Goal: Task Accomplishment & Management: Use online tool/utility

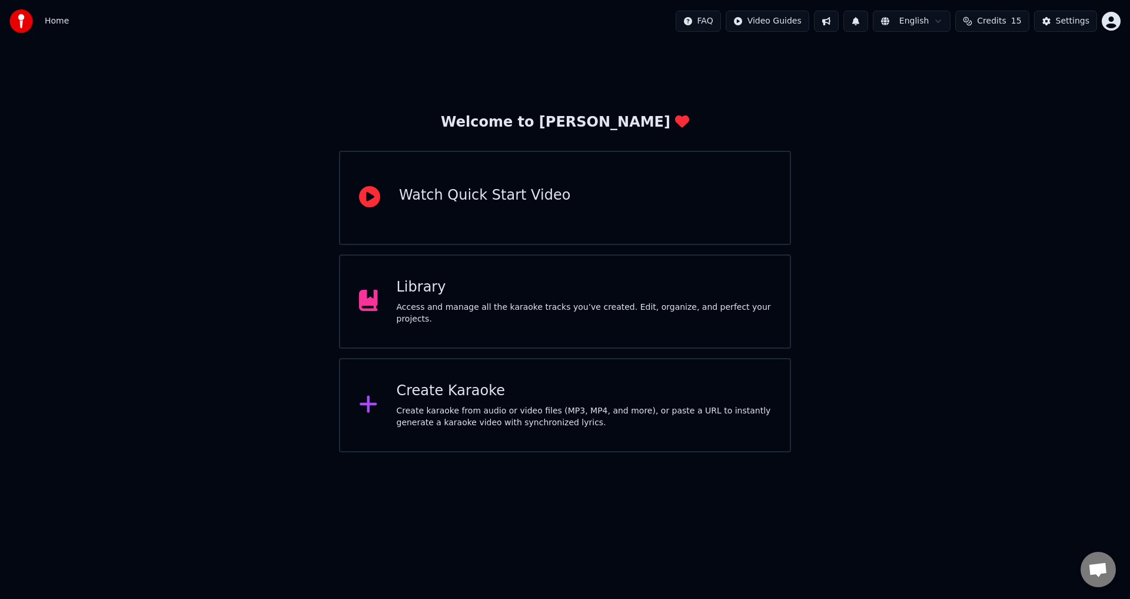
click at [490, 391] on div "Create Karaoke" at bounding box center [584, 390] width 375 height 19
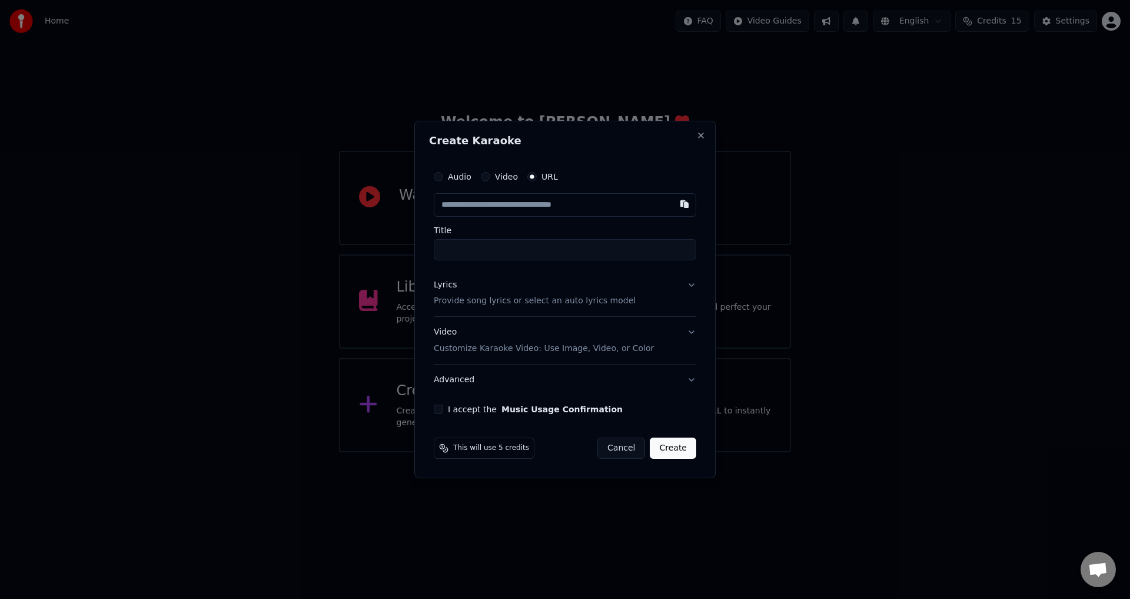
click at [530, 209] on input "text" at bounding box center [565, 205] width 263 height 24
paste input "**********"
type input "**********"
click at [689, 285] on button "Lyrics Provide song lyrics or select an auto lyrics model" at bounding box center [565, 293] width 263 height 47
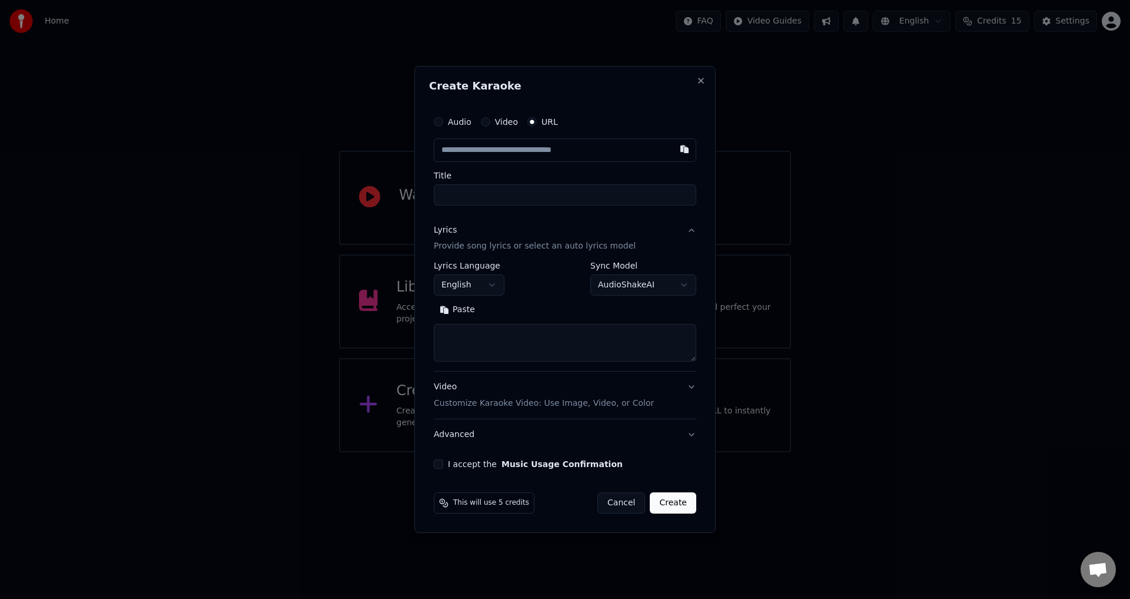
click at [558, 337] on textarea at bounding box center [565, 343] width 263 height 38
paste textarea "**********"
type textarea "**********"
click at [516, 157] on input "text" at bounding box center [565, 150] width 263 height 24
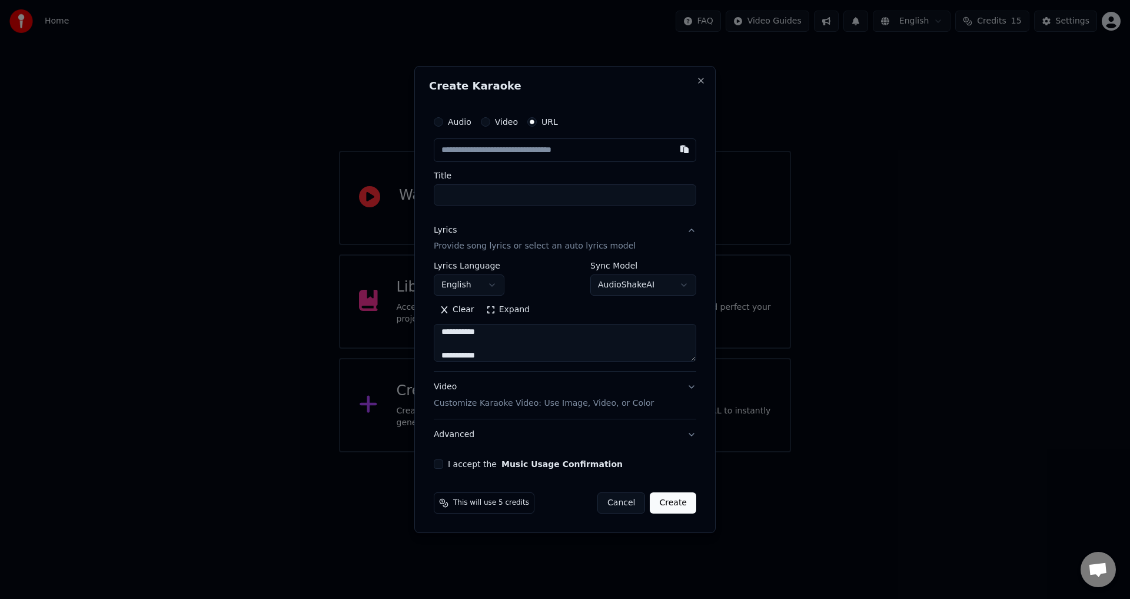
paste input "**********"
type input "**********"
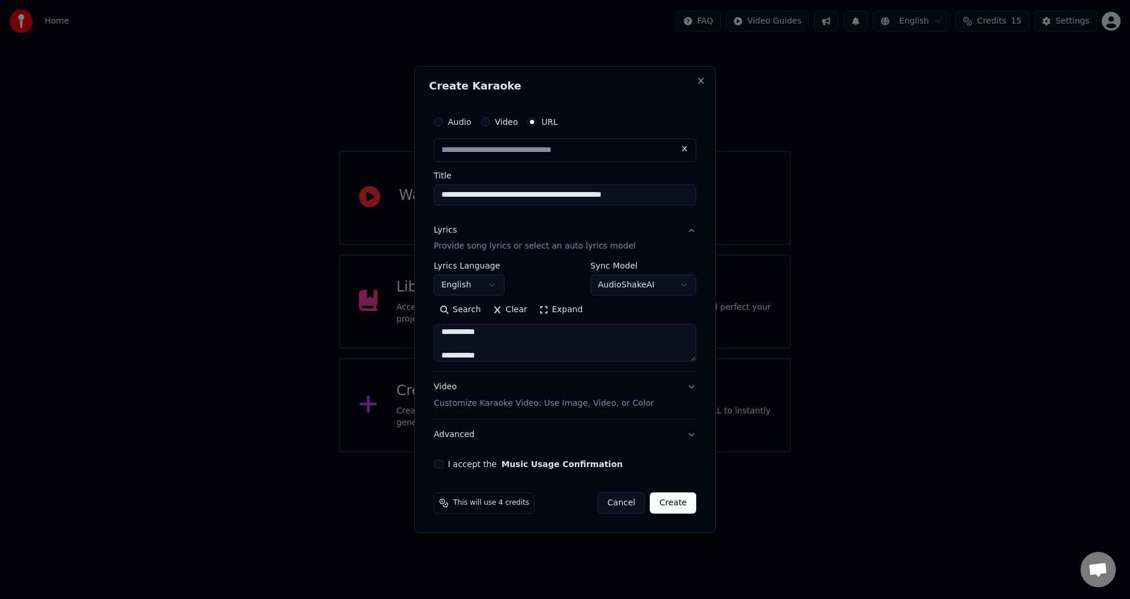
scroll to position [0, 0]
drag, startPoint x: 535, startPoint y: 195, endPoint x: 672, endPoint y: 208, distance: 137.2
click at [672, 208] on div "**********" at bounding box center [565, 289] width 272 height 368
type input "**********"
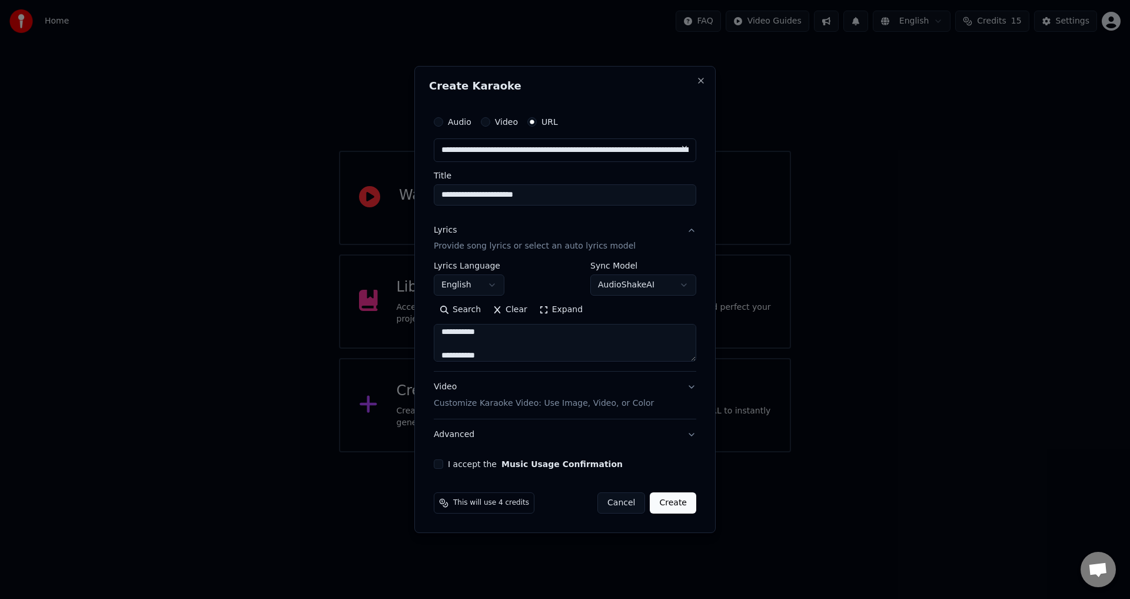
type input "**********"
click at [440, 468] on button "I accept the Music Usage Confirmation" at bounding box center [438, 463] width 9 height 9
click at [670, 509] on button "Create" at bounding box center [673, 502] width 46 height 21
select select "**"
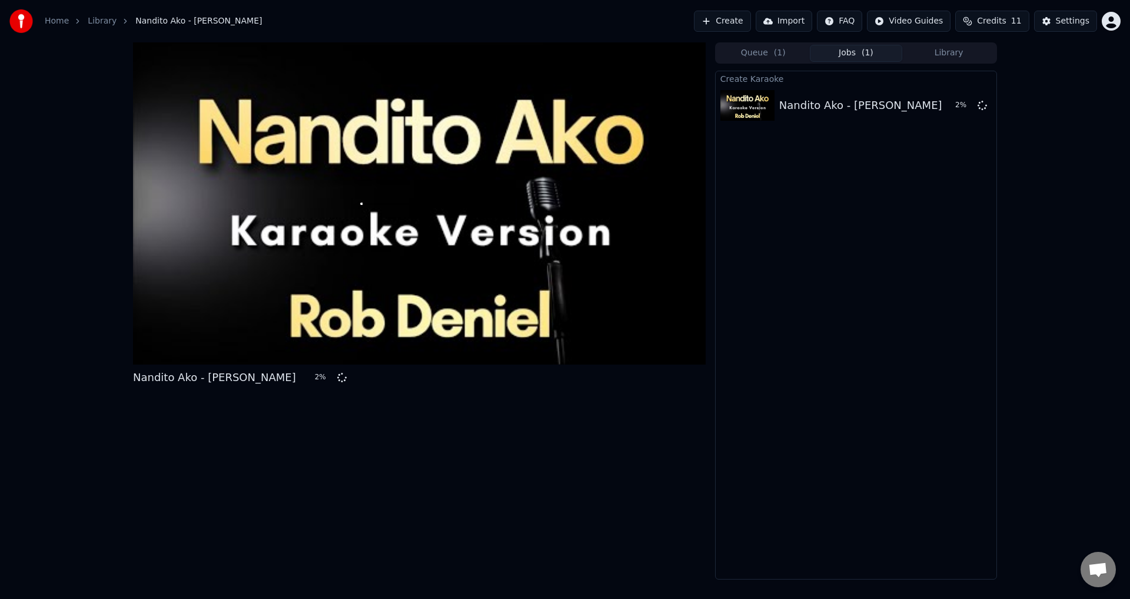
click at [597, 487] on div "Nandito Ako - [PERSON_NAME] 2 %" at bounding box center [419, 310] width 573 height 537
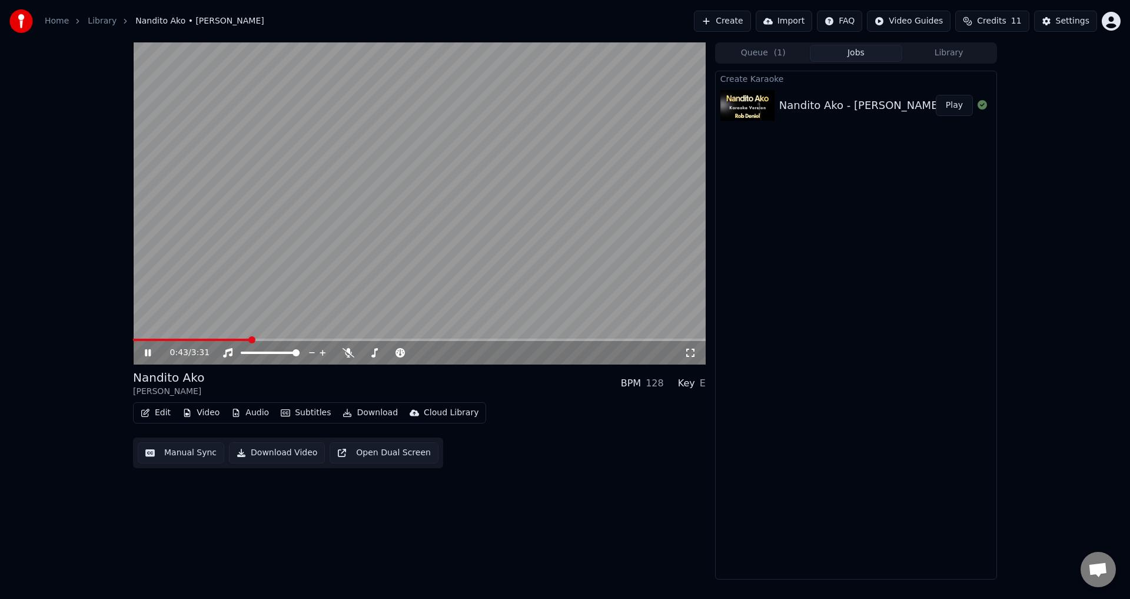
click at [482, 208] on video at bounding box center [419, 203] width 573 height 322
drag, startPoint x: 52, startPoint y: 204, endPoint x: 205, endPoint y: 285, distance: 173.8
click at [52, 204] on div "0:43 / 3:31 Nandito Ako [PERSON_NAME] BPM 128 Key E Edit Video Audio Subtitles …" at bounding box center [565, 310] width 1130 height 537
click at [194, 415] on button "Video" at bounding box center [201, 412] width 46 height 16
click at [485, 531] on div "0:43 / 3:31 Nandito Ako [PERSON_NAME] BPM 128 Key E Edit Video Audio Subtitles …" at bounding box center [419, 310] width 573 height 537
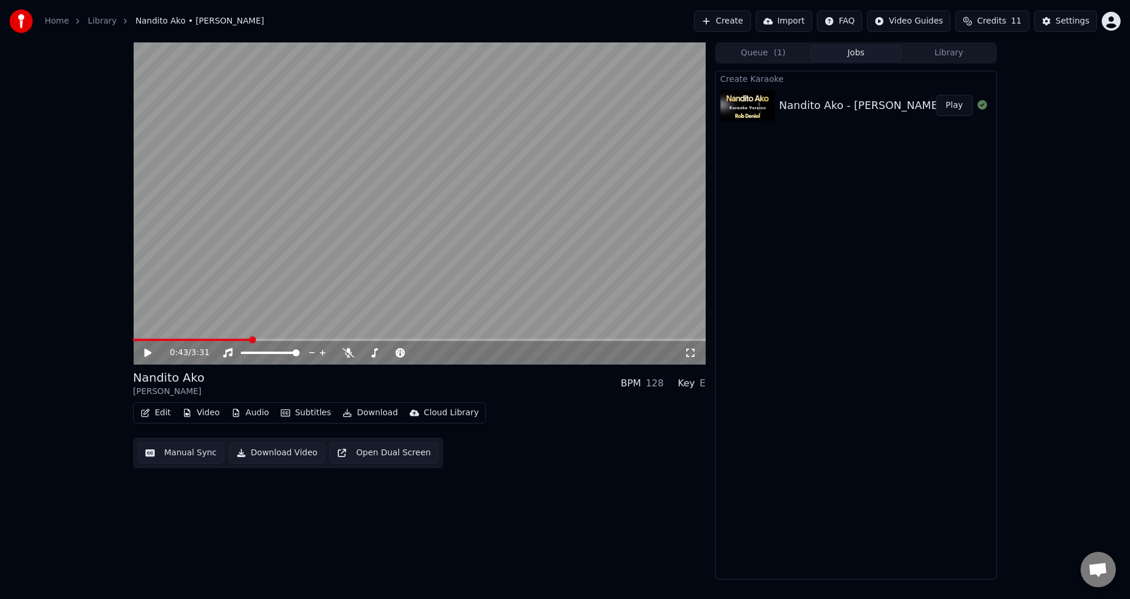
click at [261, 413] on button "Audio" at bounding box center [250, 412] width 47 height 16
drag, startPoint x: 573, startPoint y: 469, endPoint x: 239, endPoint y: 420, distance: 337.3
click at [560, 466] on div "0:43 / 3:31 Nandito Ako [PERSON_NAME] BPM 128 Key E Edit Video Audio Subtitles …" at bounding box center [419, 310] width 573 height 537
click at [155, 409] on button "Edit" at bounding box center [155, 412] width 39 height 16
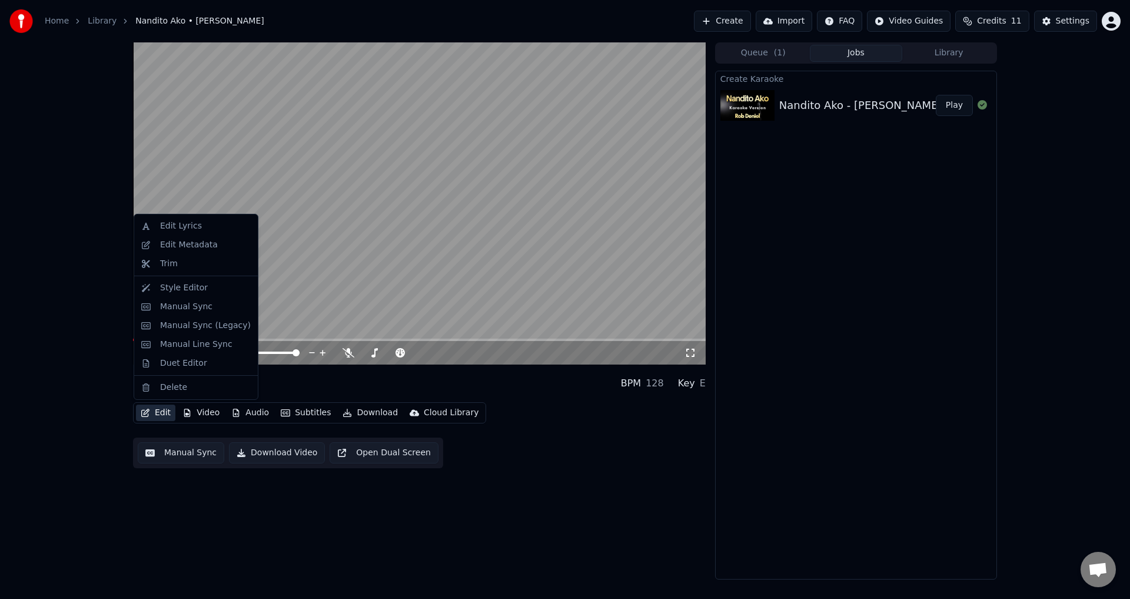
click at [521, 429] on div "Edit Video Audio Subtitles Download Cloud Library Manual Sync Download Video Op…" at bounding box center [419, 435] width 573 height 66
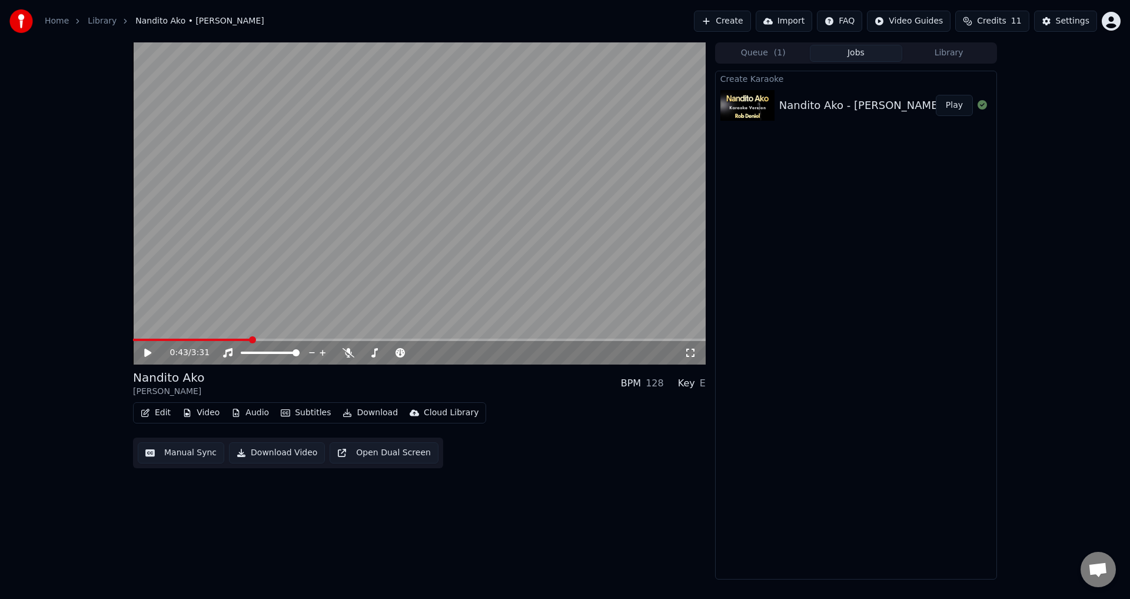
drag, startPoint x: 829, startPoint y: 263, endPoint x: 858, endPoint y: 145, distance: 121.2
click at [829, 263] on div "Create Karaoke Nandito Ako - [PERSON_NAME] Play" at bounding box center [856, 325] width 282 height 509
click at [735, 18] on button "Create" at bounding box center [722, 21] width 57 height 21
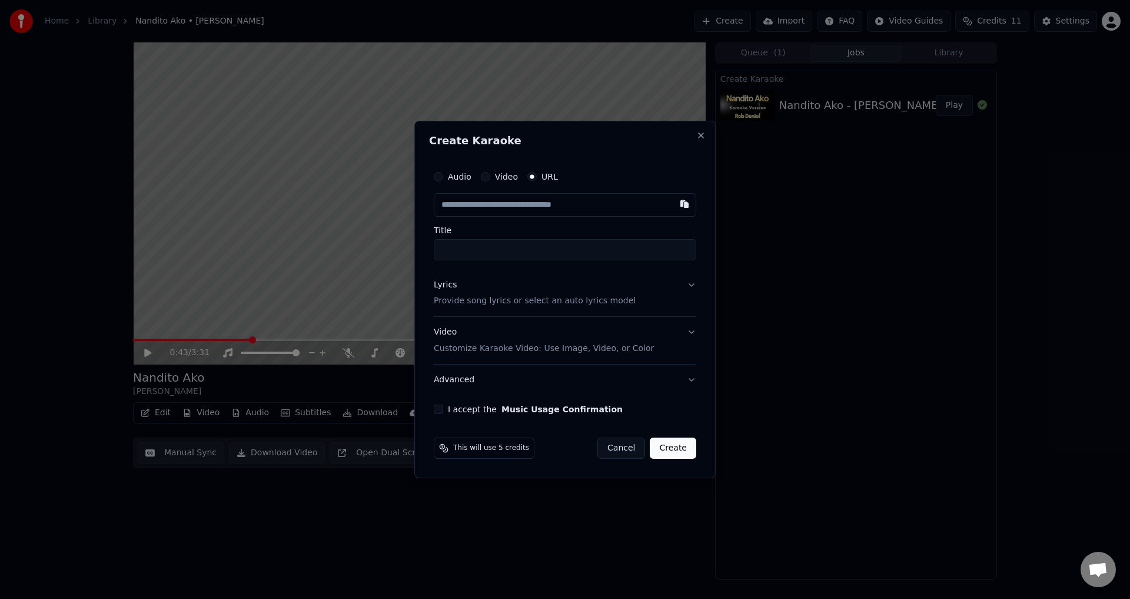
click at [589, 211] on input "text" at bounding box center [565, 205] width 263 height 24
type input "**********"
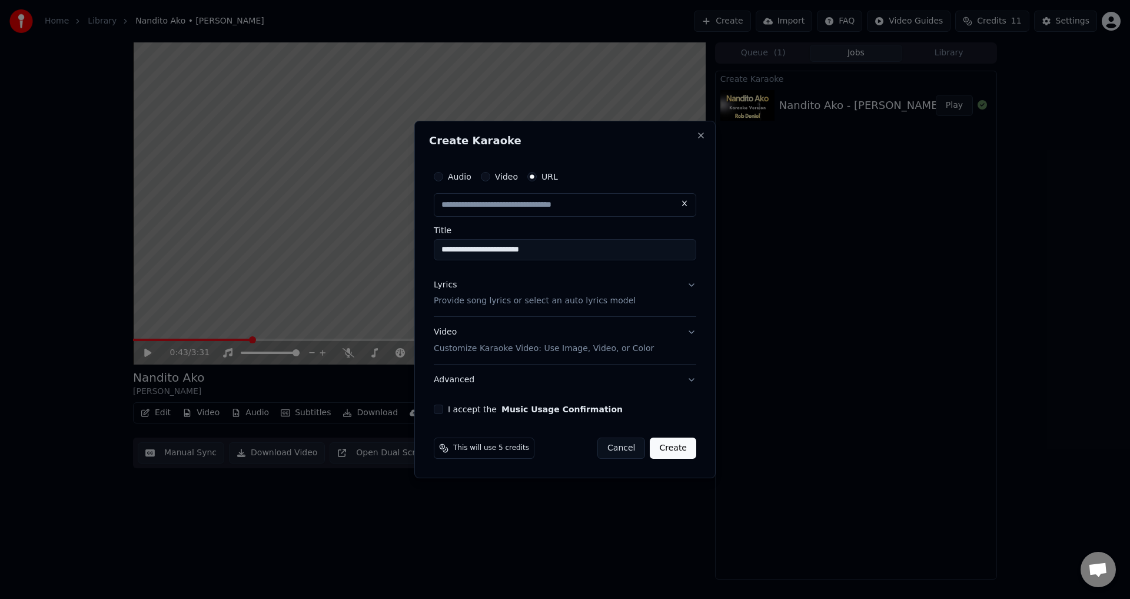
scroll to position [0, 0]
click at [651, 304] on button "Lyrics Provide song lyrics or select an auto lyrics model" at bounding box center [565, 293] width 263 height 47
type input "**********"
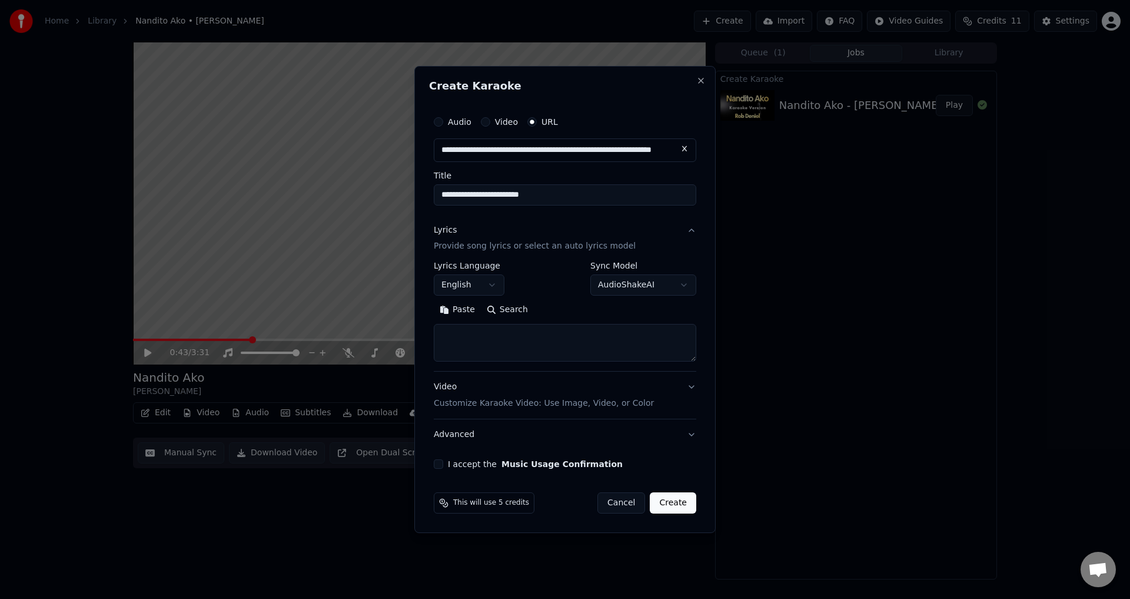
click at [596, 343] on textarea at bounding box center [565, 343] width 263 height 38
paste textarea "**********"
type textarea "**********"
click at [690, 384] on button "Video Customize Karaoke Video: Use Image, Video, or Color" at bounding box center [565, 395] width 263 height 47
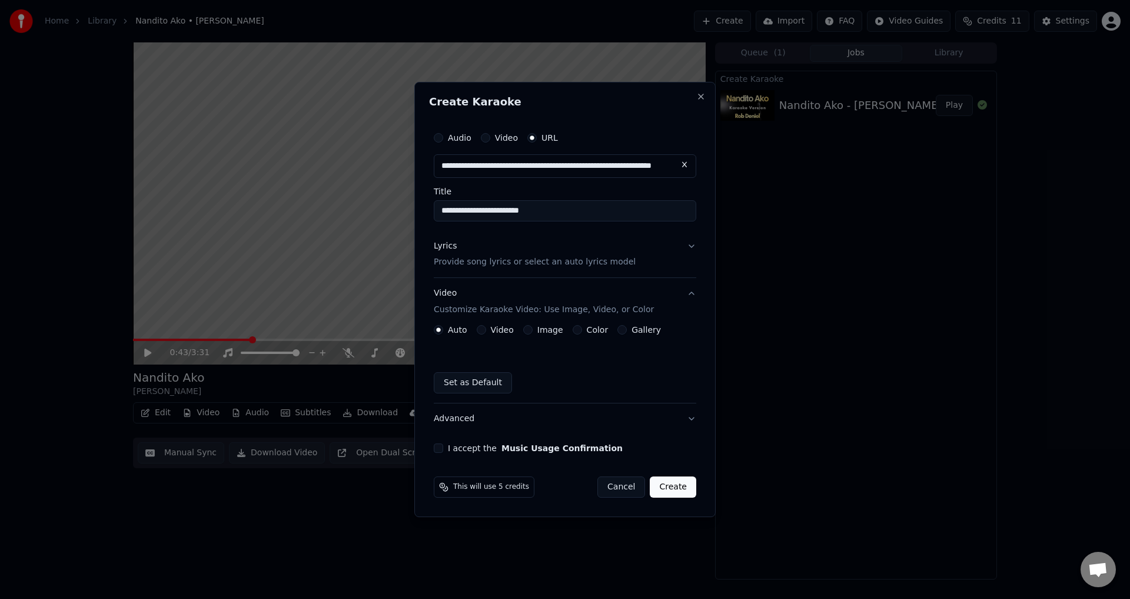
click at [617, 330] on button "Gallery" at bounding box center [621, 329] width 9 height 9
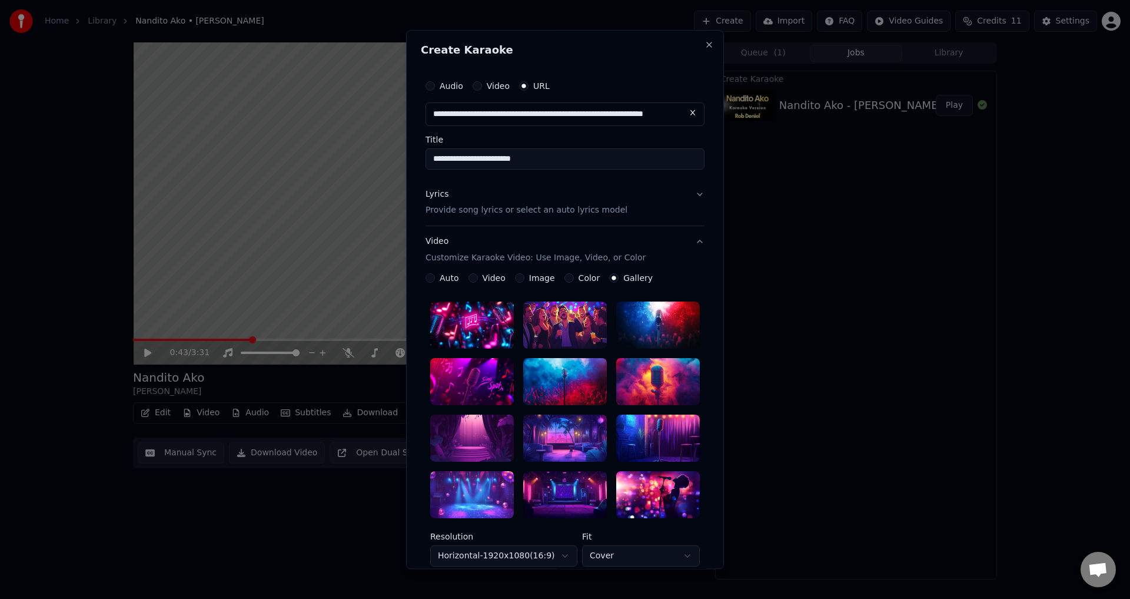
click at [570, 311] on div at bounding box center [565, 325] width 84 height 47
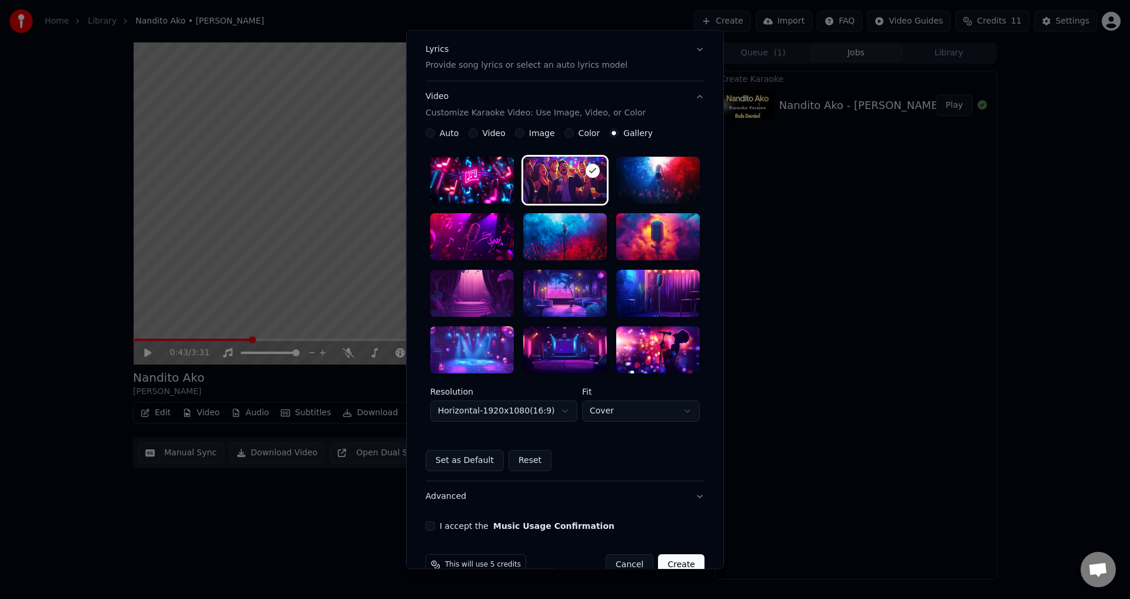
scroll to position [171, 0]
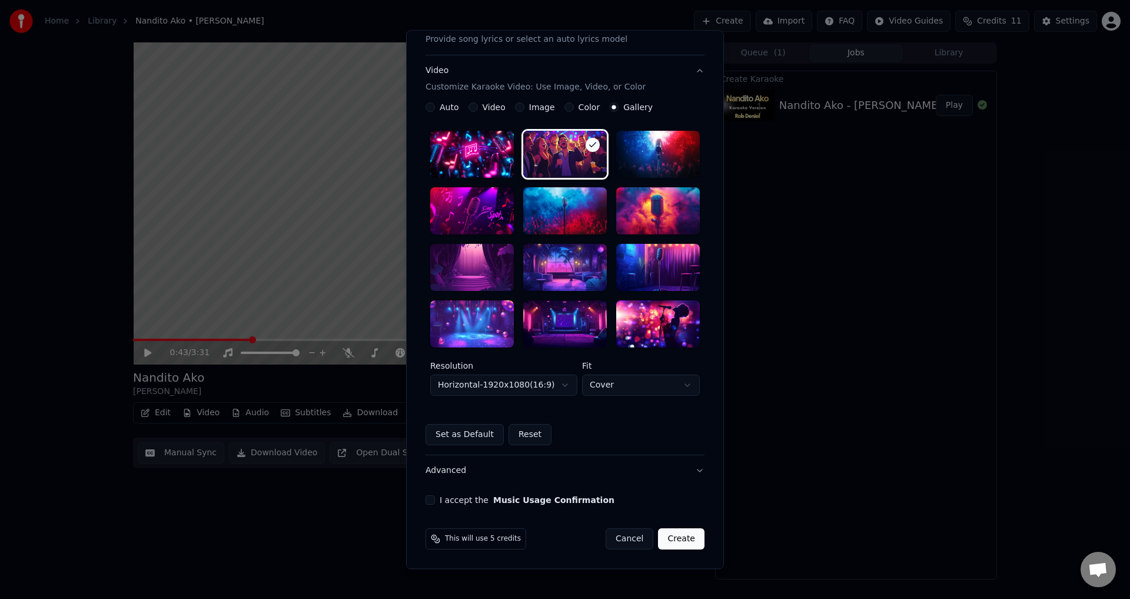
click at [428, 502] on button "I accept the Music Usage Confirmation" at bounding box center [430, 499] width 9 height 9
click at [670, 541] on button "Create" at bounding box center [681, 538] width 46 height 21
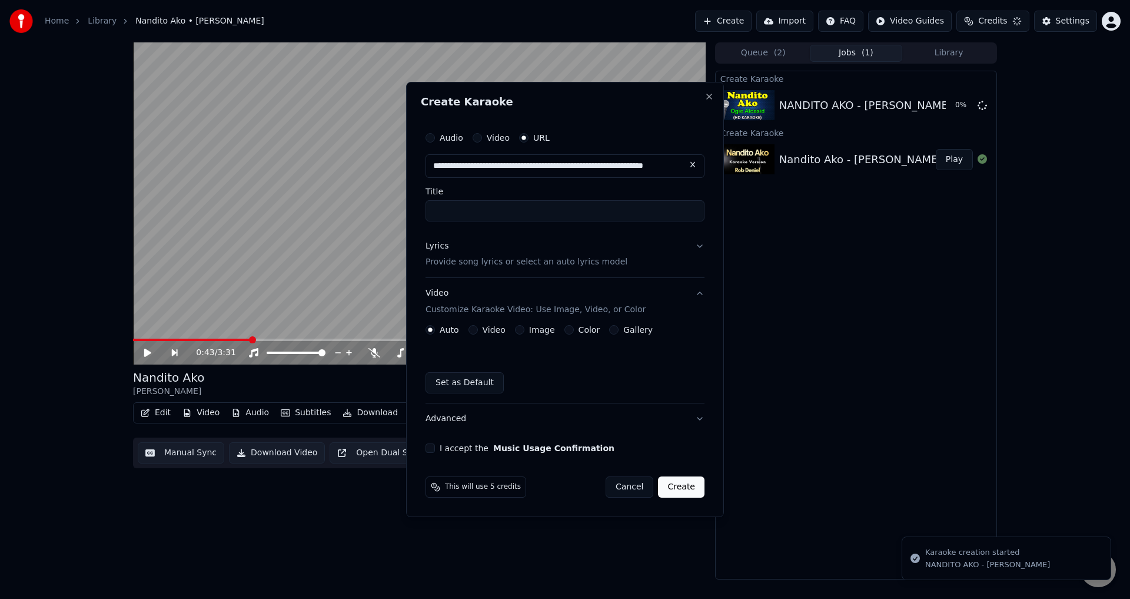
scroll to position [0, 0]
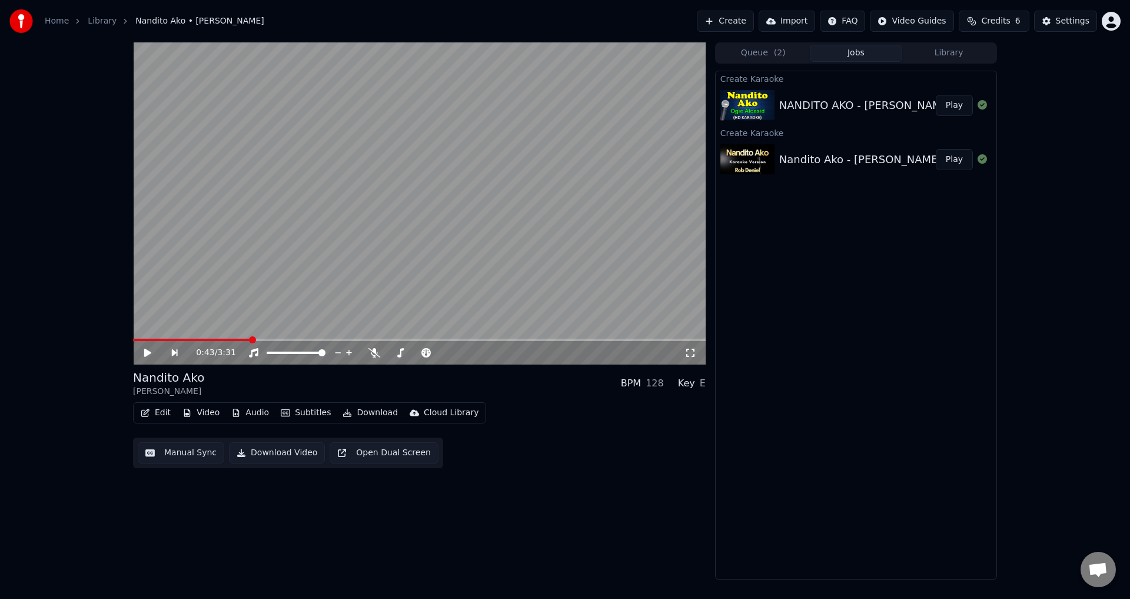
click at [954, 107] on button "Play" at bounding box center [954, 105] width 37 height 21
click at [431, 246] on video at bounding box center [419, 203] width 573 height 322
click at [133, 340] on span at bounding box center [136, 339] width 7 height 7
click at [149, 355] on icon at bounding box center [156, 352] width 28 height 9
click at [283, 268] on video at bounding box center [419, 203] width 573 height 322
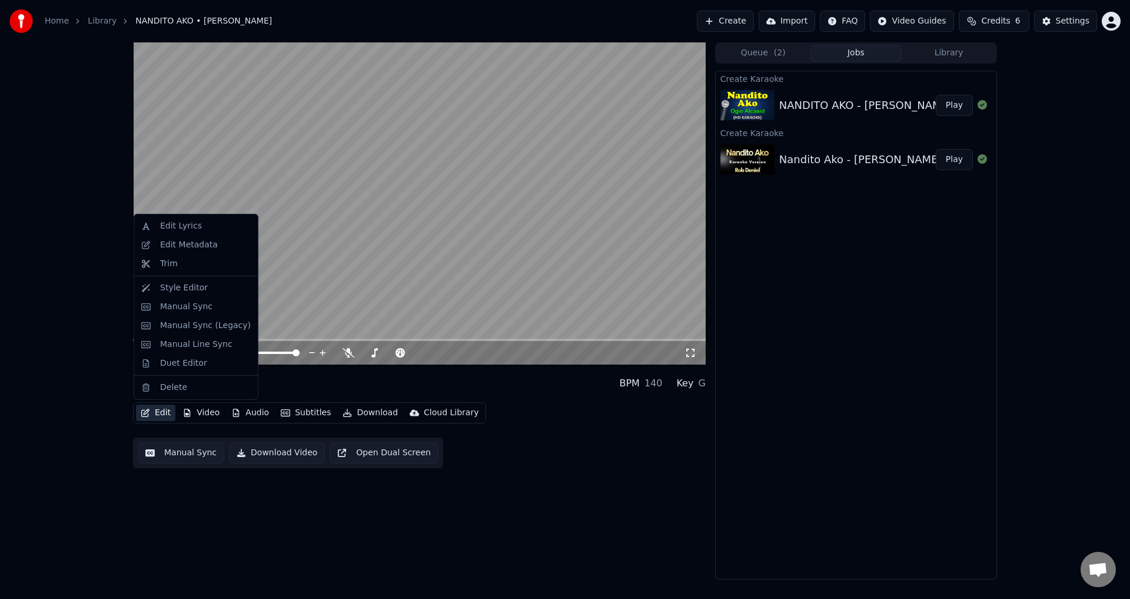
click at [163, 414] on button "Edit" at bounding box center [155, 412] width 39 height 16
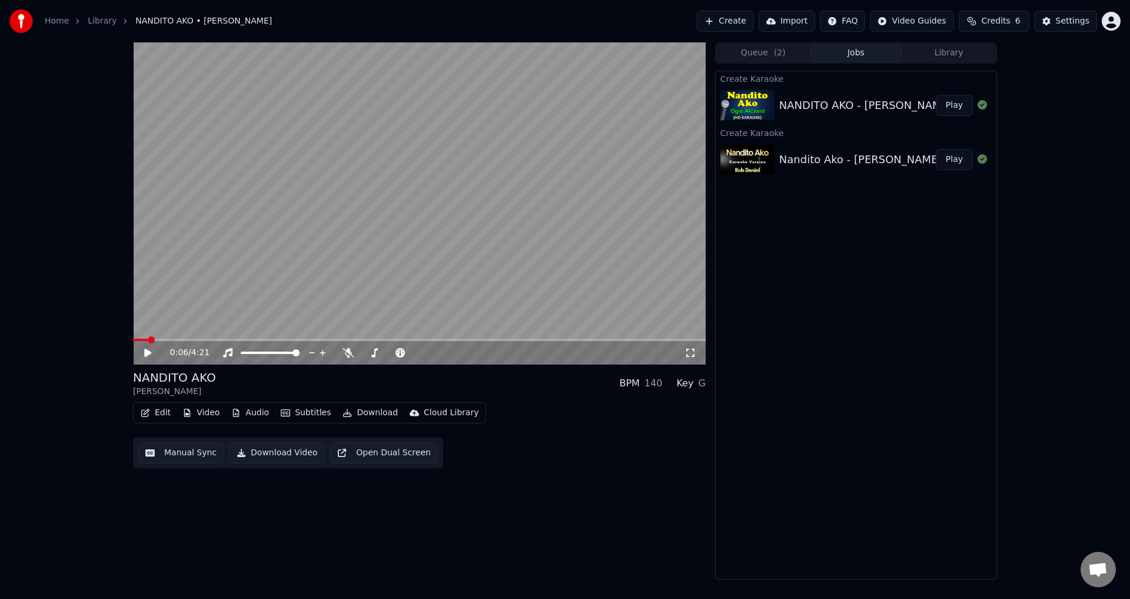
click at [564, 431] on div "Edit Video Audio Subtitles Download Cloud Library Manual Sync Download Video Op…" at bounding box center [419, 435] width 573 height 66
click at [445, 417] on div "Cloud Library" at bounding box center [451, 413] width 55 height 12
click at [569, 377] on div "NANDITO AKO [PERSON_NAME] BPM 140 Key G" at bounding box center [419, 383] width 573 height 28
click at [190, 453] on button "Manual Sync" at bounding box center [181, 452] width 87 height 21
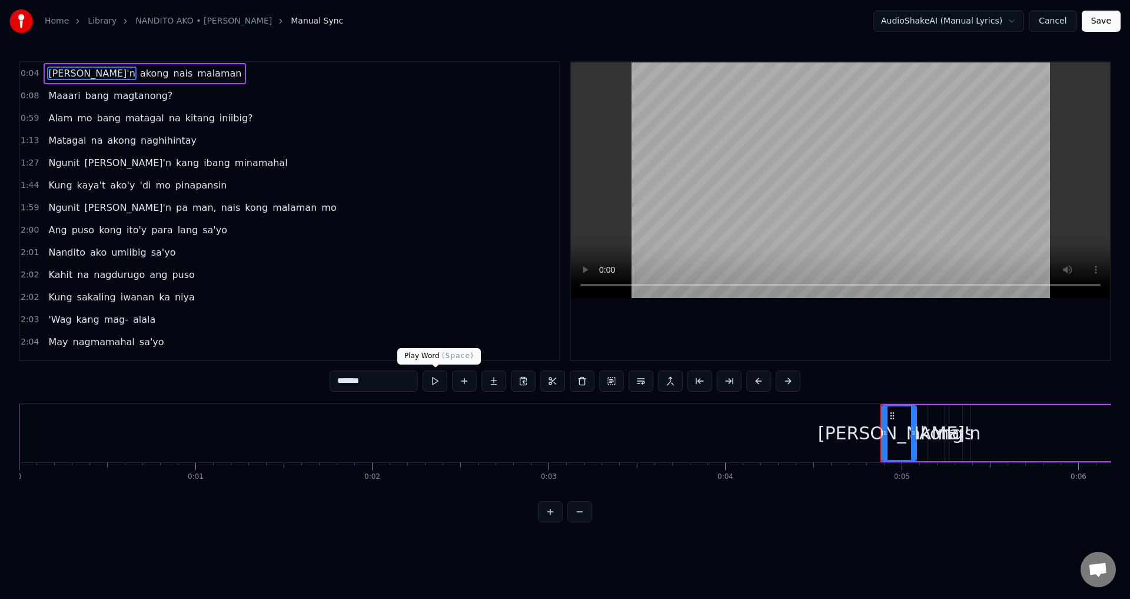
click at [434, 387] on button at bounding box center [435, 380] width 25 height 21
click at [435, 380] on button at bounding box center [435, 380] width 25 height 21
click at [433, 381] on button at bounding box center [435, 380] width 25 height 21
click at [439, 380] on button at bounding box center [435, 380] width 25 height 21
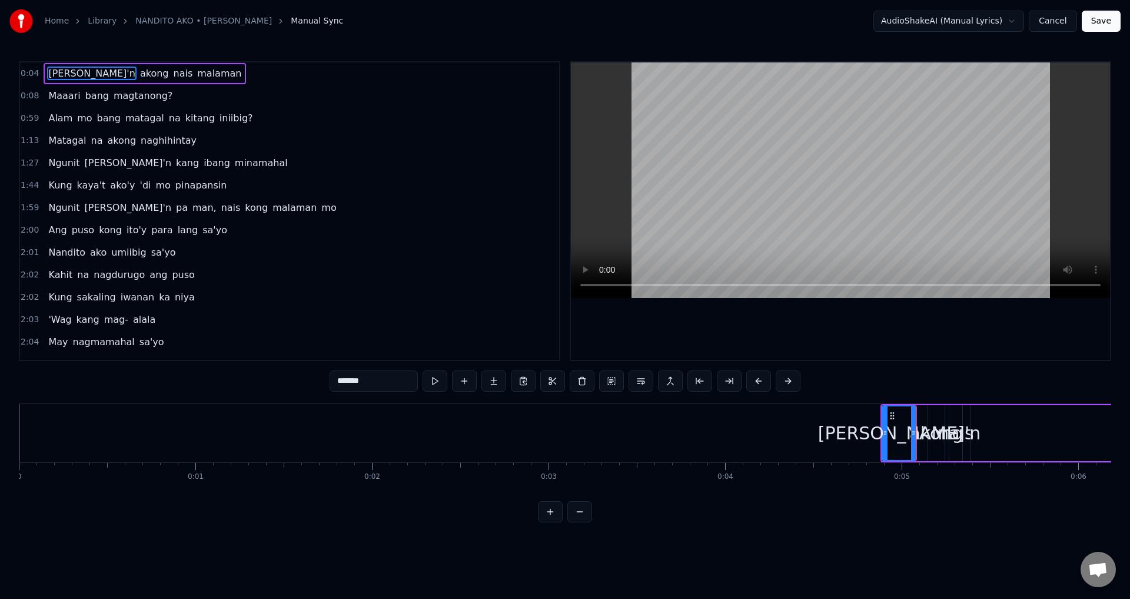
click at [907, 442] on div "[PERSON_NAME]'n" at bounding box center [899, 433] width 162 height 26
drag, startPoint x: 913, startPoint y: 431, endPoint x: 949, endPoint y: 435, distance: 36.1
click at [949, 435] on icon at bounding box center [949, 432] width 5 height 9
click at [427, 387] on button at bounding box center [420, 380] width 25 height 21
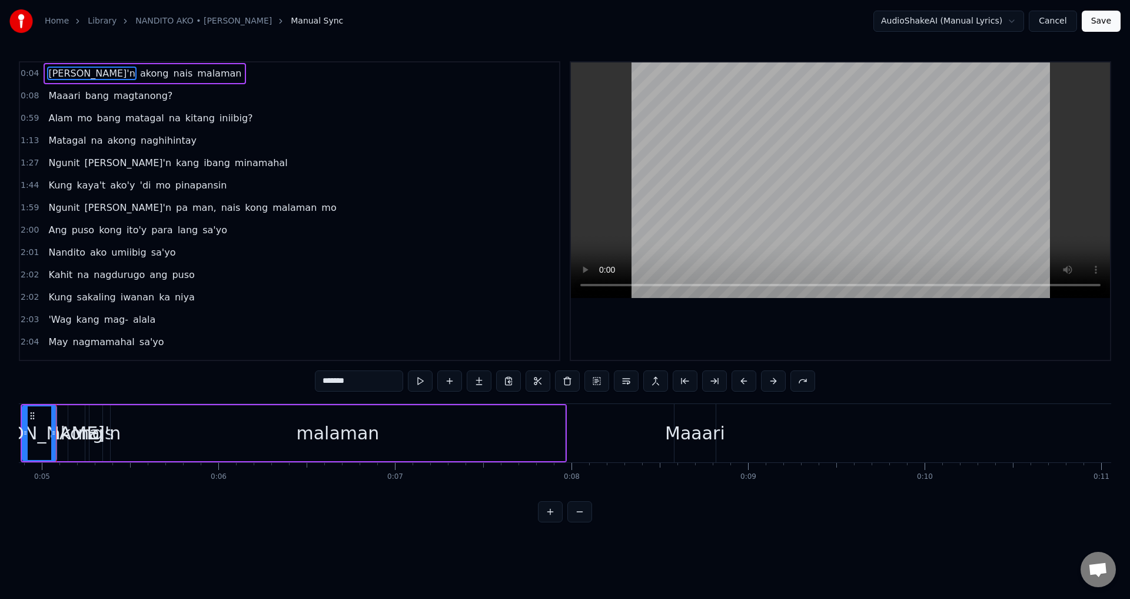
scroll to position [0, 784]
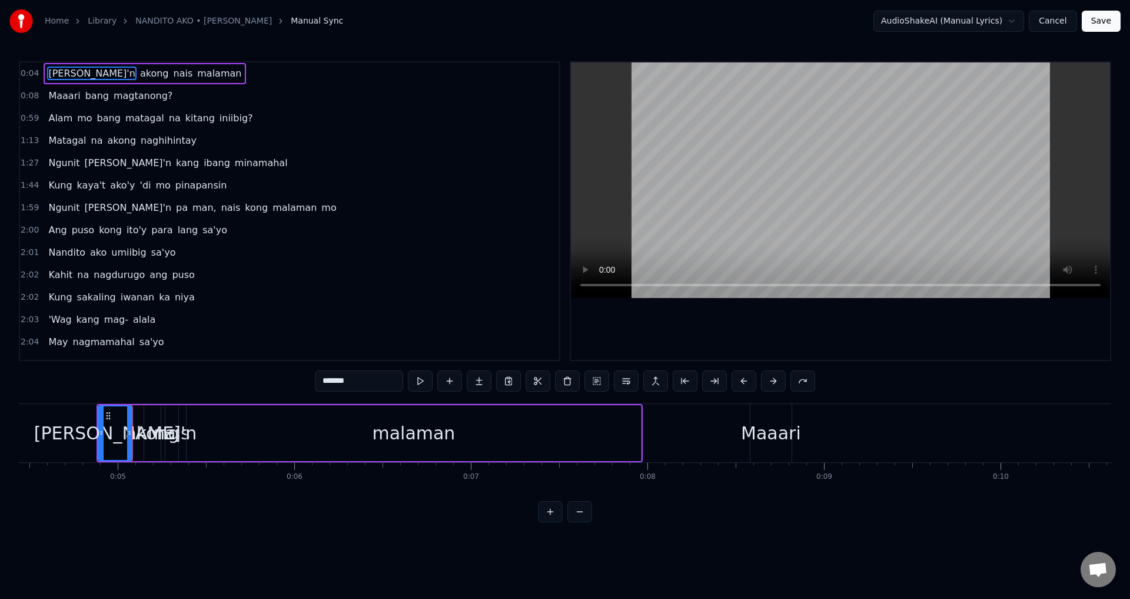
click at [143, 442] on div "[PERSON_NAME]'n" at bounding box center [115, 433] width 162 height 26
click at [229, 450] on div "malaman" at bounding box center [414, 433] width 454 height 56
type input "*******"
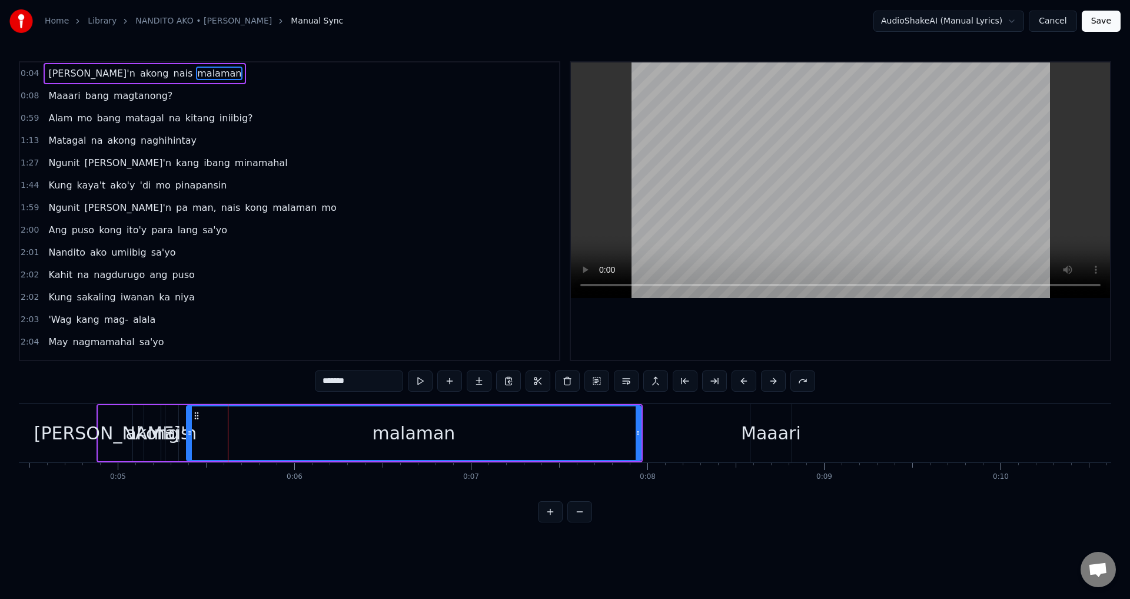
click at [254, 452] on div "malaman" at bounding box center [413, 433] width 453 height 54
click at [373, 454] on div "malaman" at bounding box center [413, 433] width 453 height 54
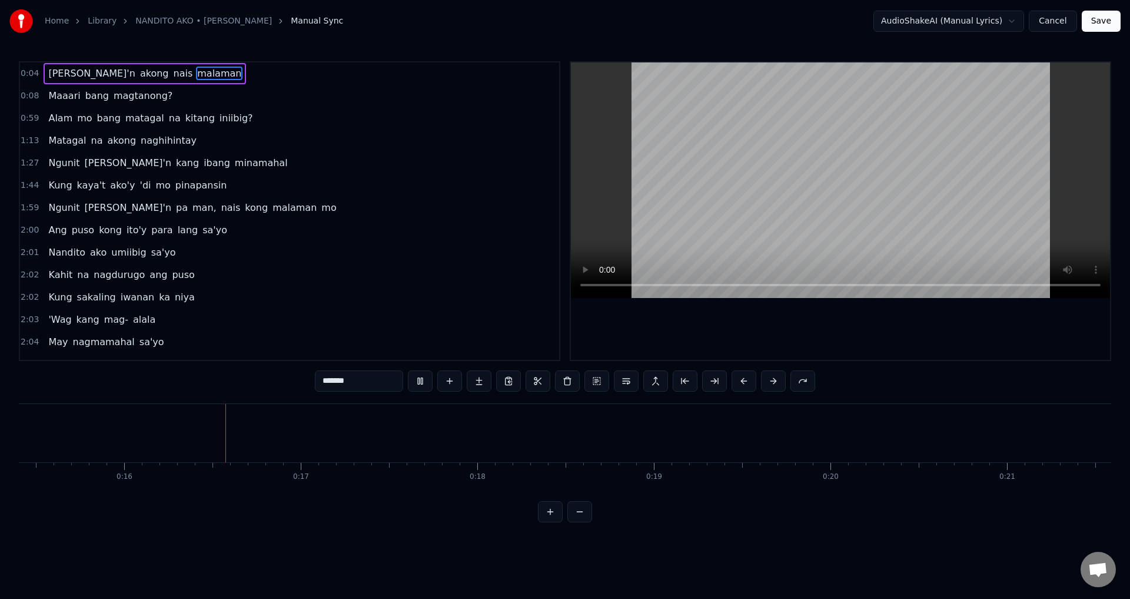
scroll to position [0, 2748]
drag, startPoint x: 998, startPoint y: 446, endPoint x: 988, endPoint y: 448, distance: 10.9
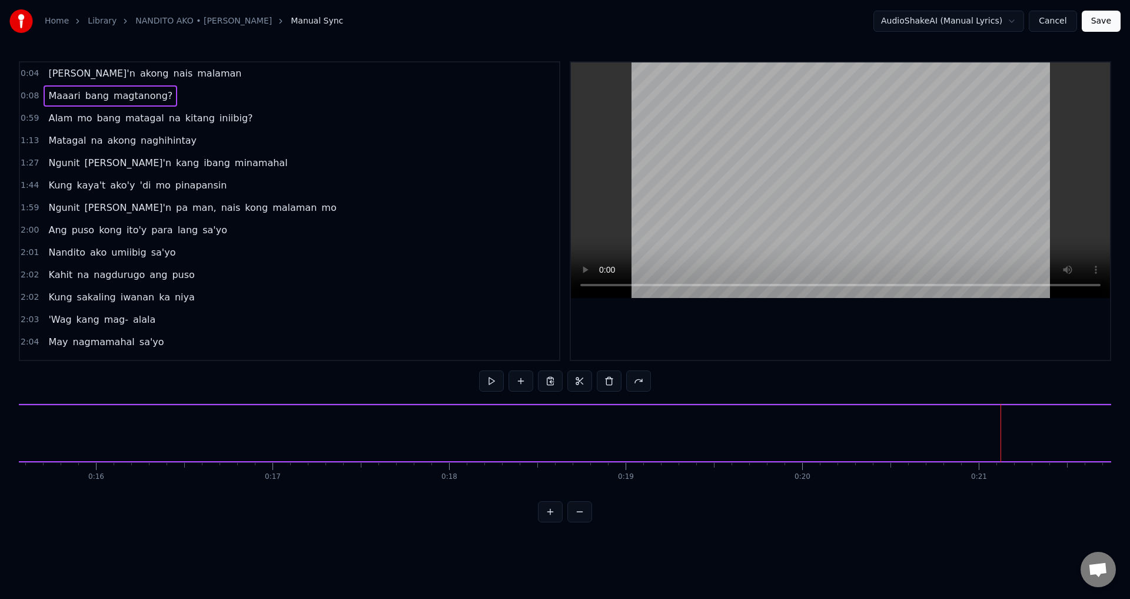
click at [293, 73] on div "0:04 [PERSON_NAME]'n akong nais malaman" at bounding box center [289, 73] width 539 height 22
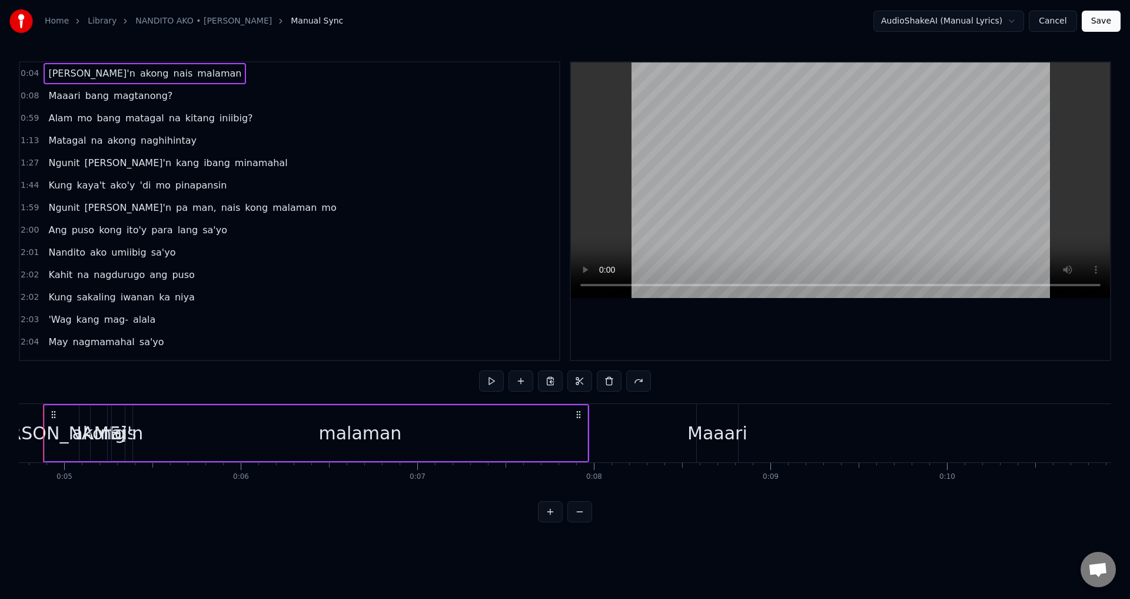
scroll to position [0, 802]
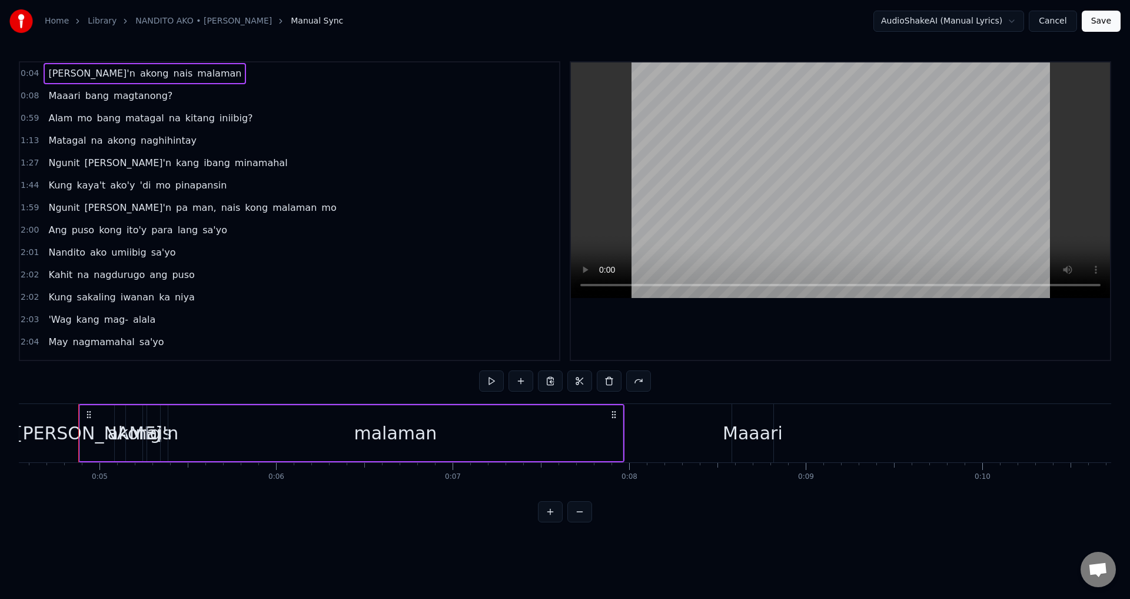
click at [28, 77] on span "0:04" at bounding box center [30, 74] width 18 height 12
drag, startPoint x: 141, startPoint y: 81, endPoint x: 204, endPoint y: 92, distance: 64.0
click at [204, 92] on div "0:04 [PERSON_NAME]'n akong nais malaman 0:08 Maaari bang magtanong? 0:59 Alam m…" at bounding box center [289, 211] width 541 height 300
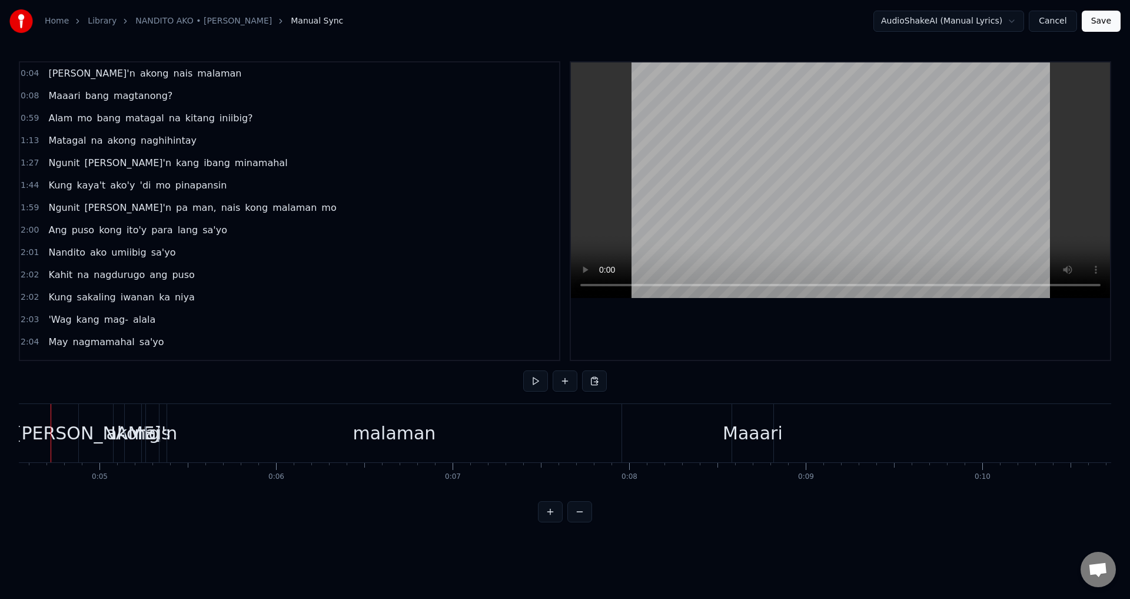
scroll to position [0, 775]
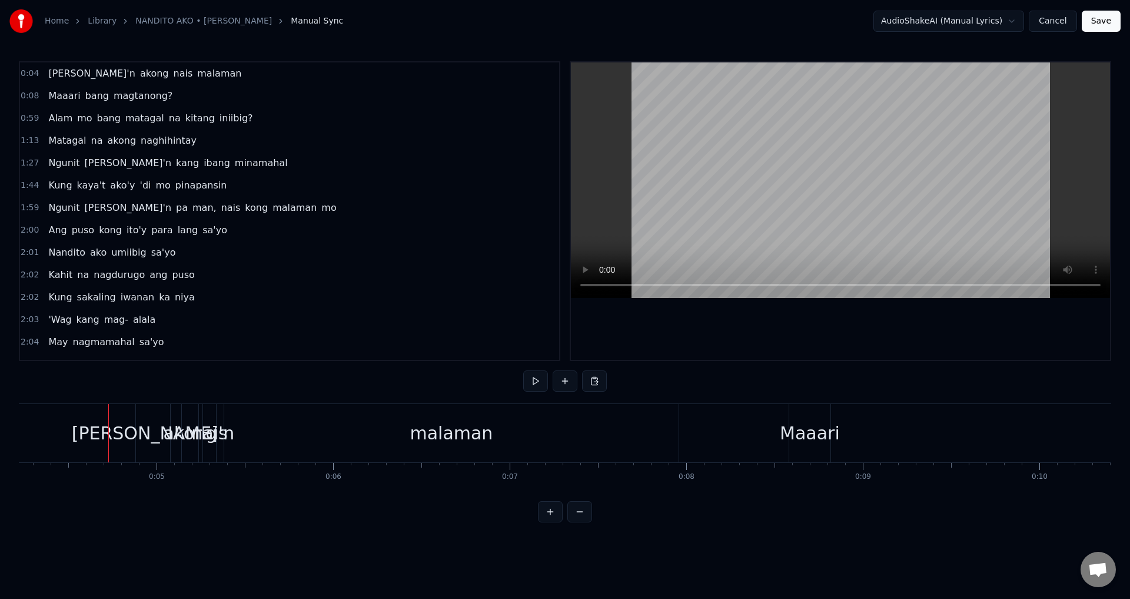
click at [128, 428] on div "[PERSON_NAME]'n" at bounding box center [153, 433] width 162 height 26
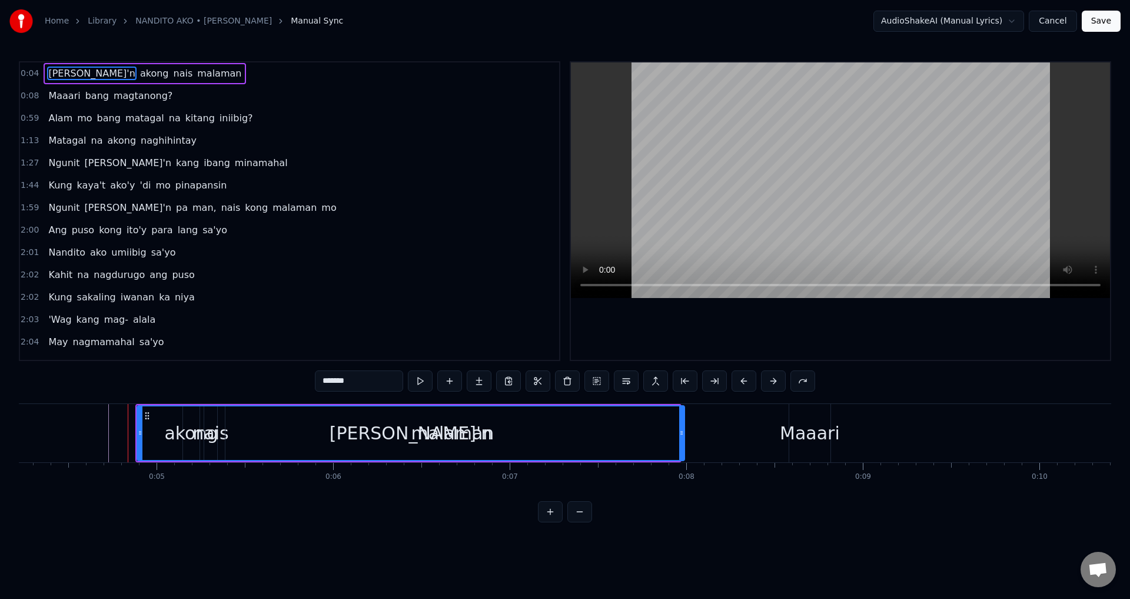
drag, startPoint x: 169, startPoint y: 434, endPoint x: 682, endPoint y: 463, distance: 514.1
click at [682, 463] on div "[PERSON_NAME]'n akong nais malaman Maaari bang magtanong? Alam mo bang matagal …" at bounding box center [565, 447] width 1092 height 88
click at [1024, 23] on html "Home Library NANDITO AKO • [PERSON_NAME] Manual Sync AudioShakeAI (Manual Lyric…" at bounding box center [565, 270] width 1130 height 541
click at [1018, 19] on html "Home Library NANDITO AKO • [PERSON_NAME] Manual Sync AudioShakeAI (Manual Lyric…" at bounding box center [565, 270] width 1130 height 541
click at [1054, 19] on button "Cancel" at bounding box center [1053, 21] width 48 height 21
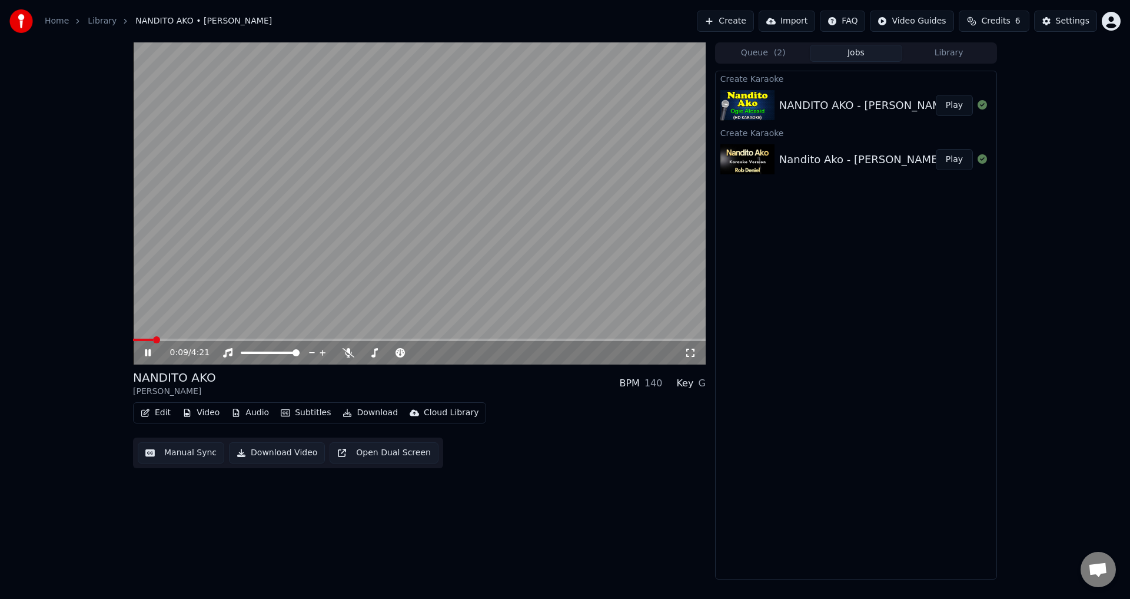
click at [467, 272] on video at bounding box center [419, 203] width 573 height 322
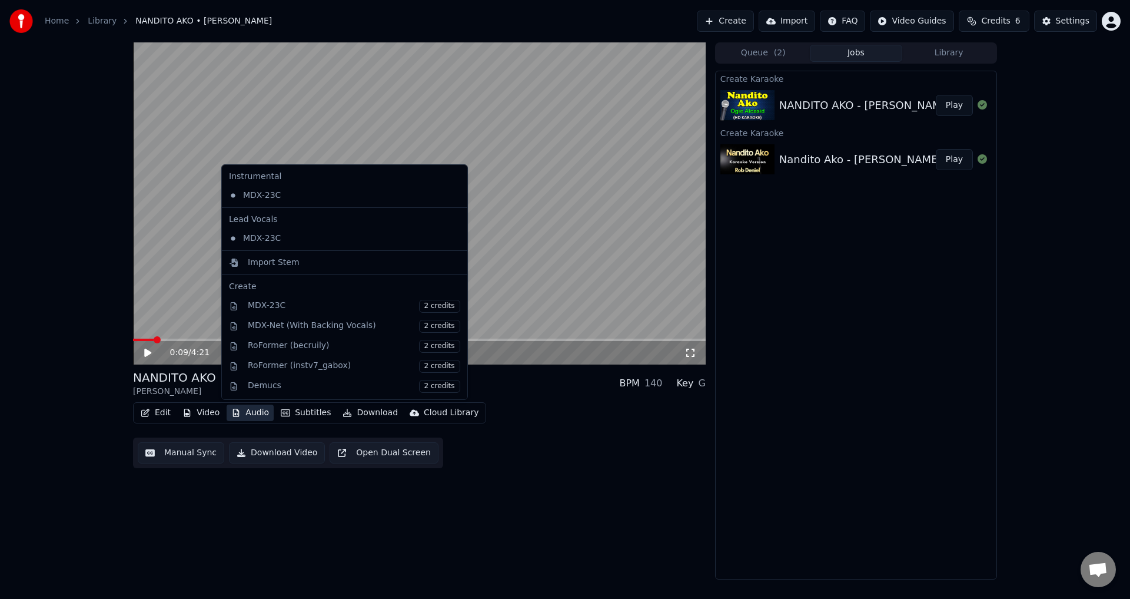
click at [252, 414] on button "Audio" at bounding box center [250, 412] width 47 height 16
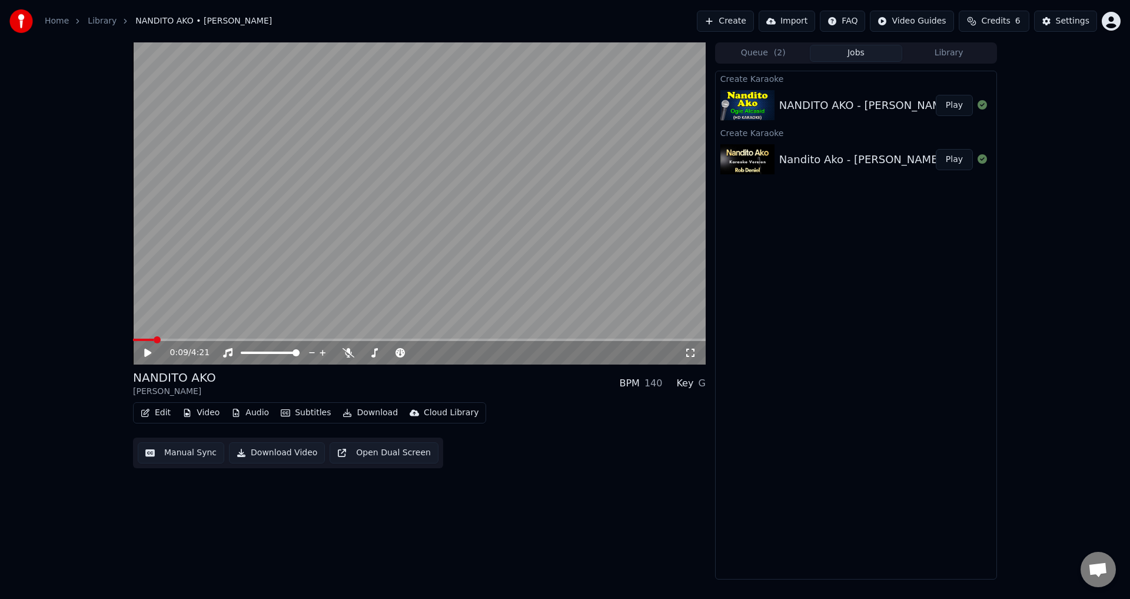
click at [539, 412] on div "Edit Video Audio Subtitles Download Cloud Library Manual Sync Download Video Op…" at bounding box center [419, 435] width 573 height 66
click at [158, 414] on button "Edit" at bounding box center [155, 412] width 39 height 16
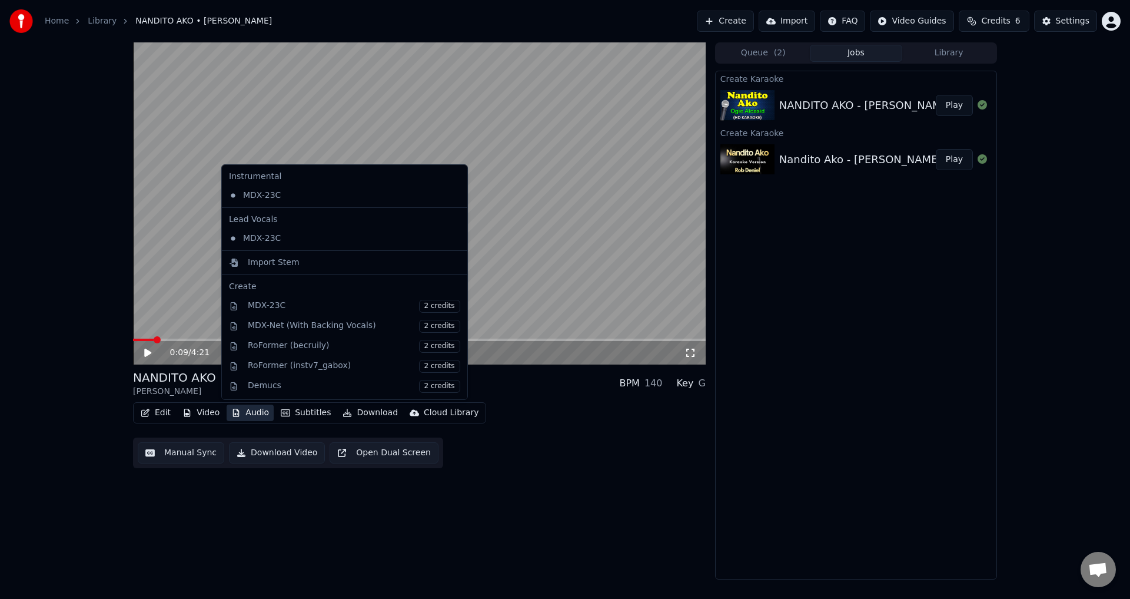
click at [582, 406] on div "Edit Video Audio Subtitles Download Cloud Library Manual Sync Download Video Op…" at bounding box center [419, 435] width 573 height 66
click at [261, 417] on button "Audio" at bounding box center [250, 412] width 47 height 16
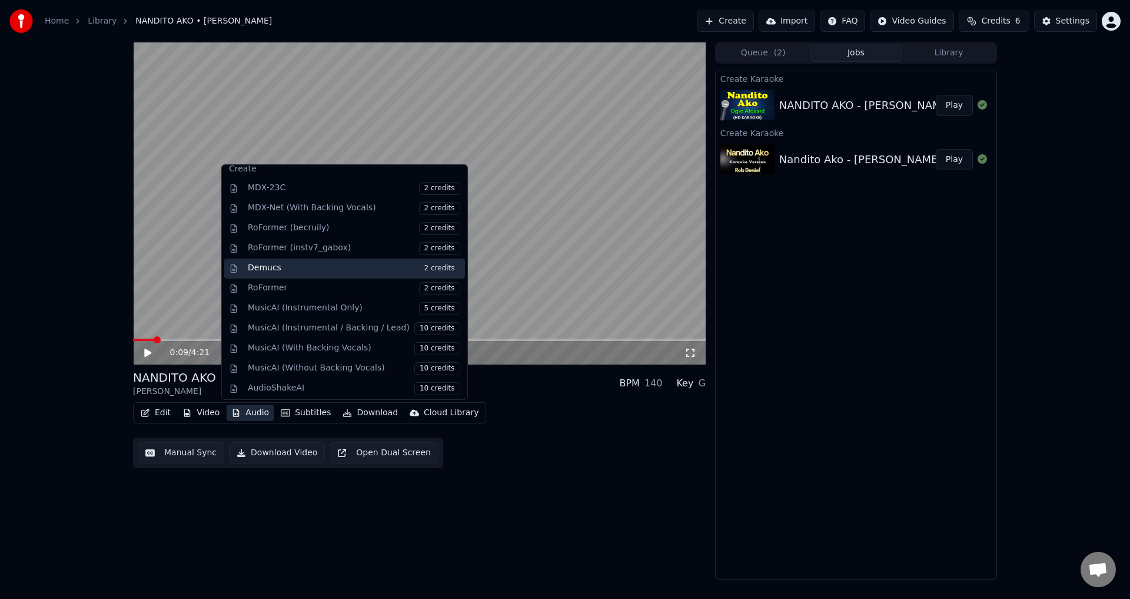
scroll to position [119, 0]
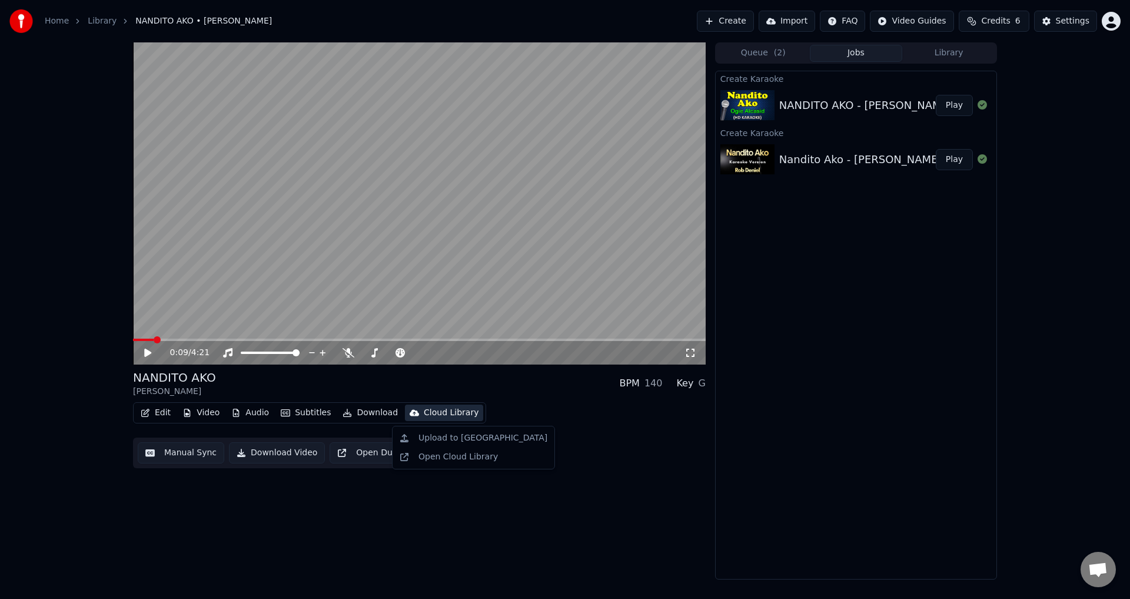
click at [738, 24] on button "Create" at bounding box center [725, 21] width 57 height 21
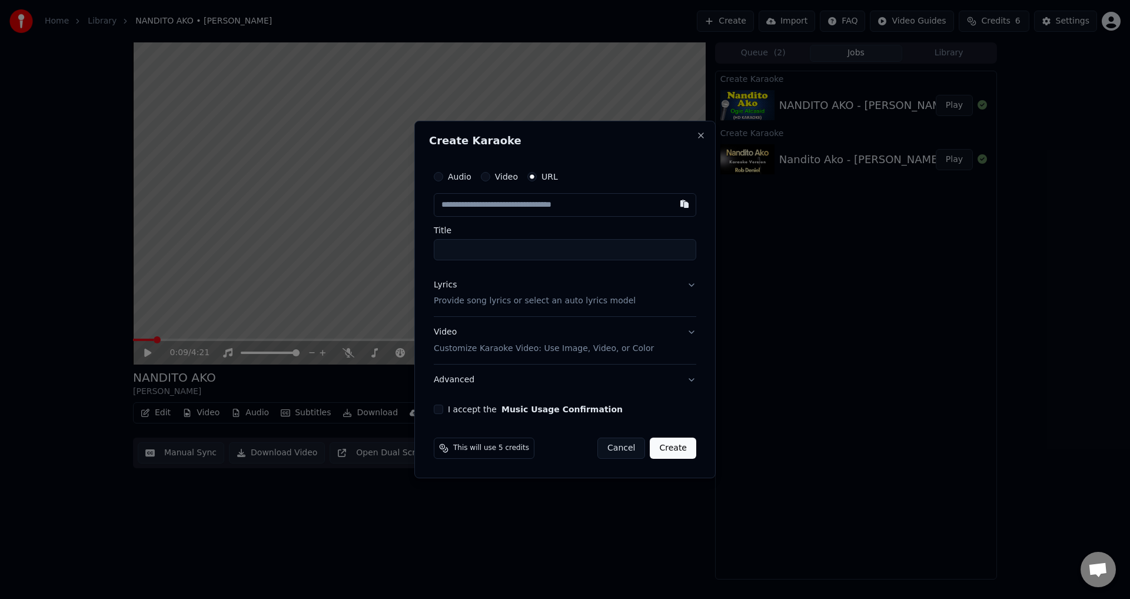
click at [529, 207] on input "text" at bounding box center [565, 205] width 263 height 24
type input "**********"
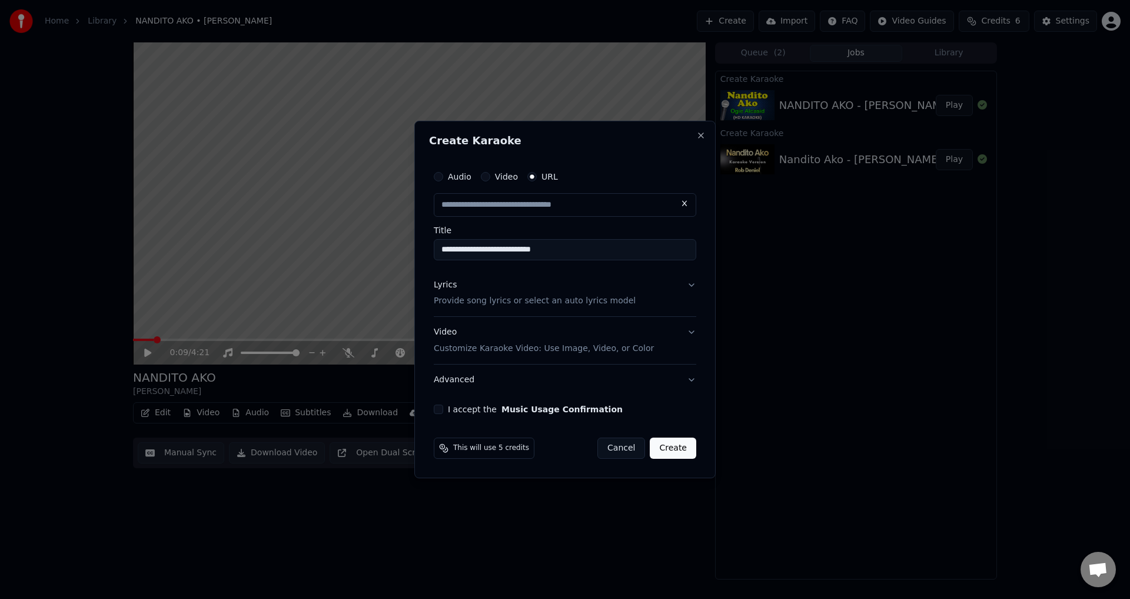
scroll to position [0, 0]
drag, startPoint x: 574, startPoint y: 251, endPoint x: 417, endPoint y: 232, distance: 158.3
click at [417, 232] on div "**********" at bounding box center [564, 300] width 301 height 358
type input "**********"
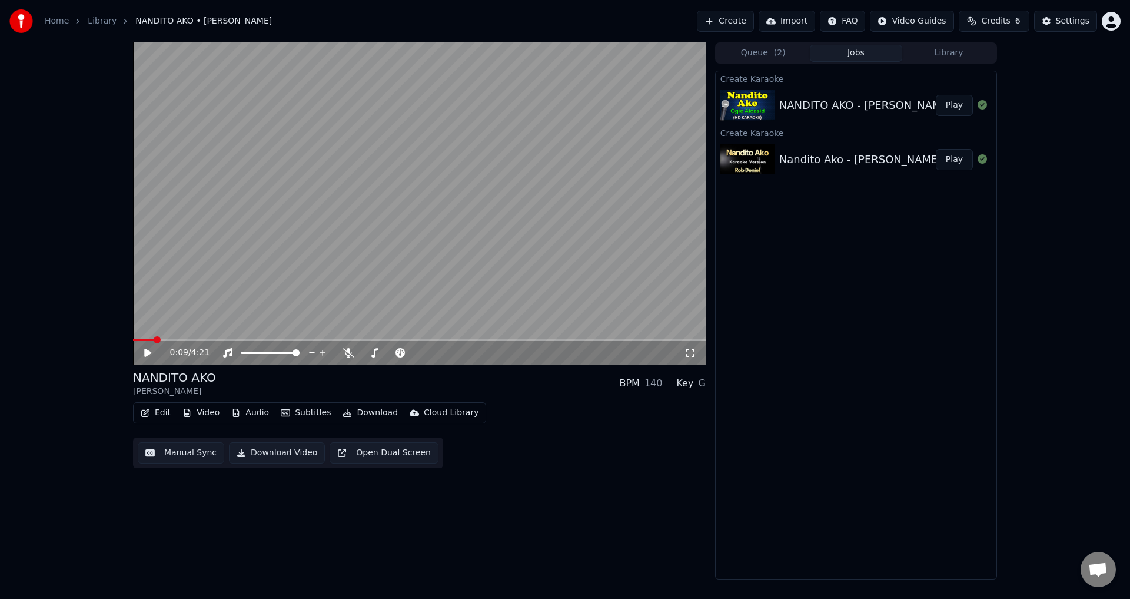
click at [743, 24] on button "Create" at bounding box center [725, 21] width 57 height 21
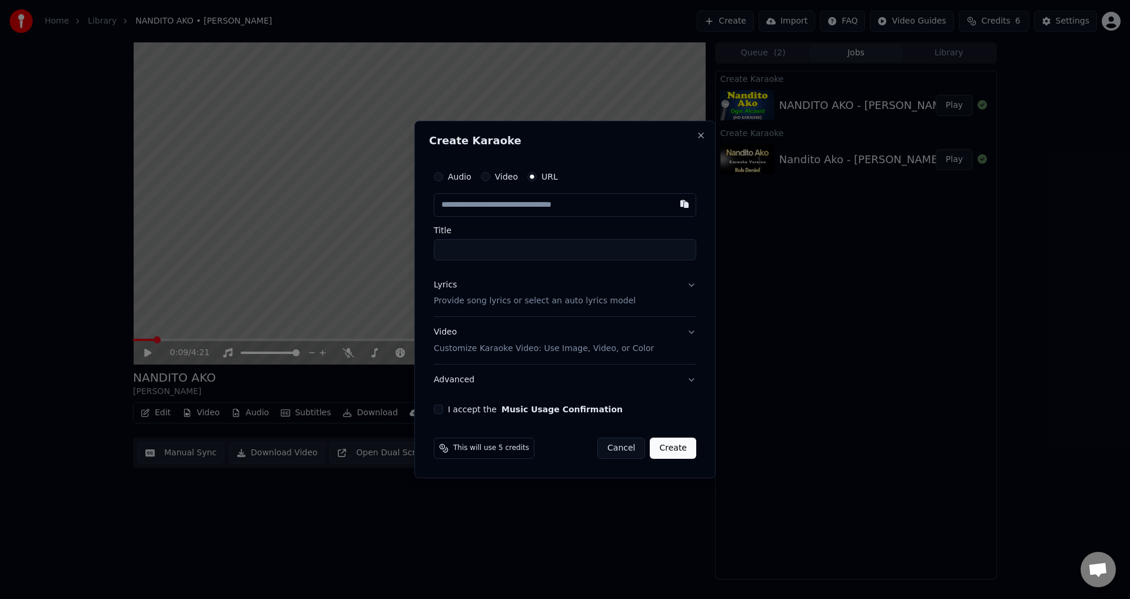
click at [685, 288] on button "Lyrics Provide song lyrics or select an auto lyrics model" at bounding box center [565, 293] width 263 height 47
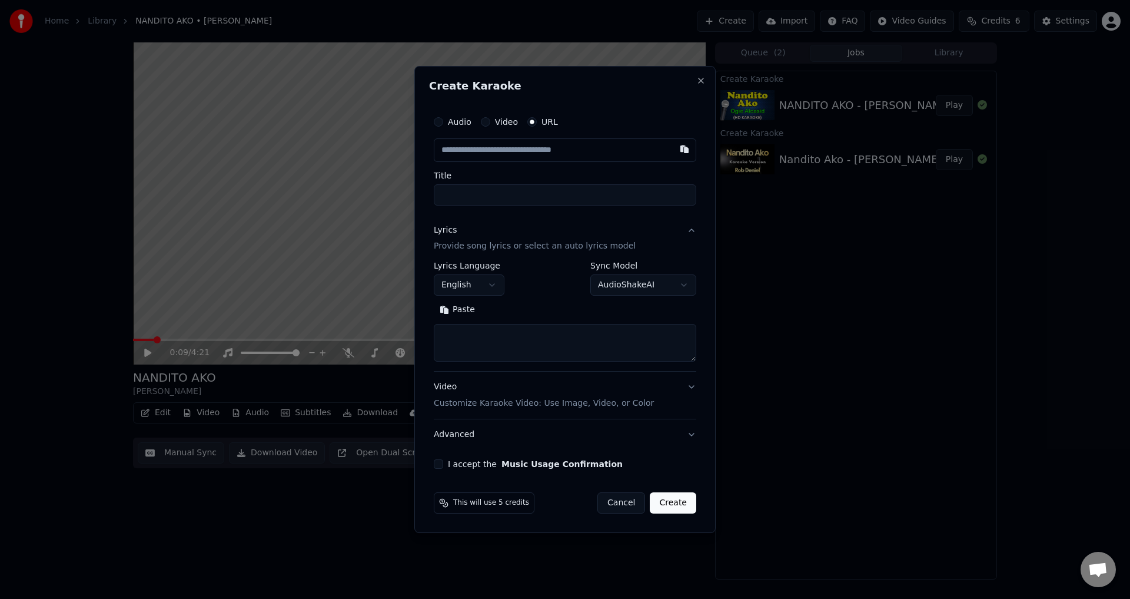
click at [538, 345] on textarea at bounding box center [565, 343] width 263 height 38
paste textarea "**********"
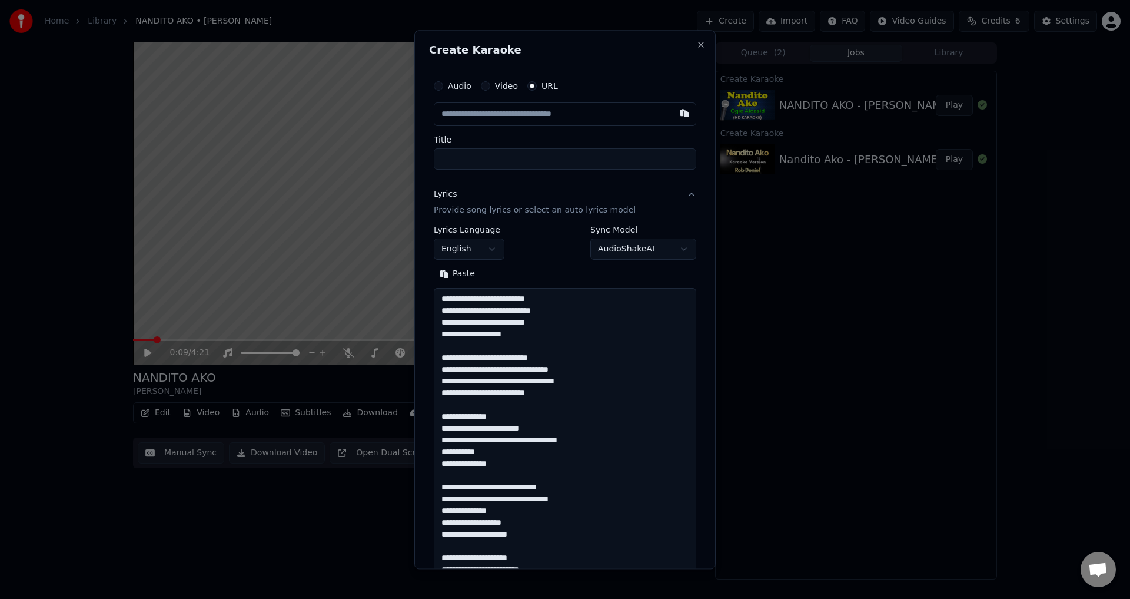
scroll to position [474, 0]
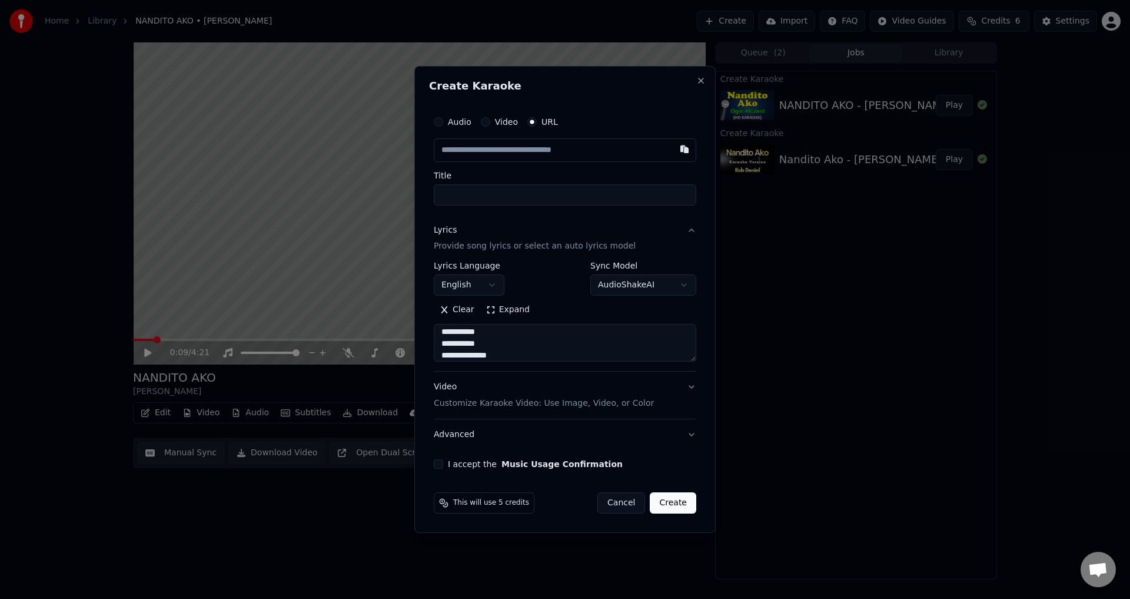
type textarea "**********"
click at [502, 284] on button "English" at bounding box center [469, 285] width 71 height 21
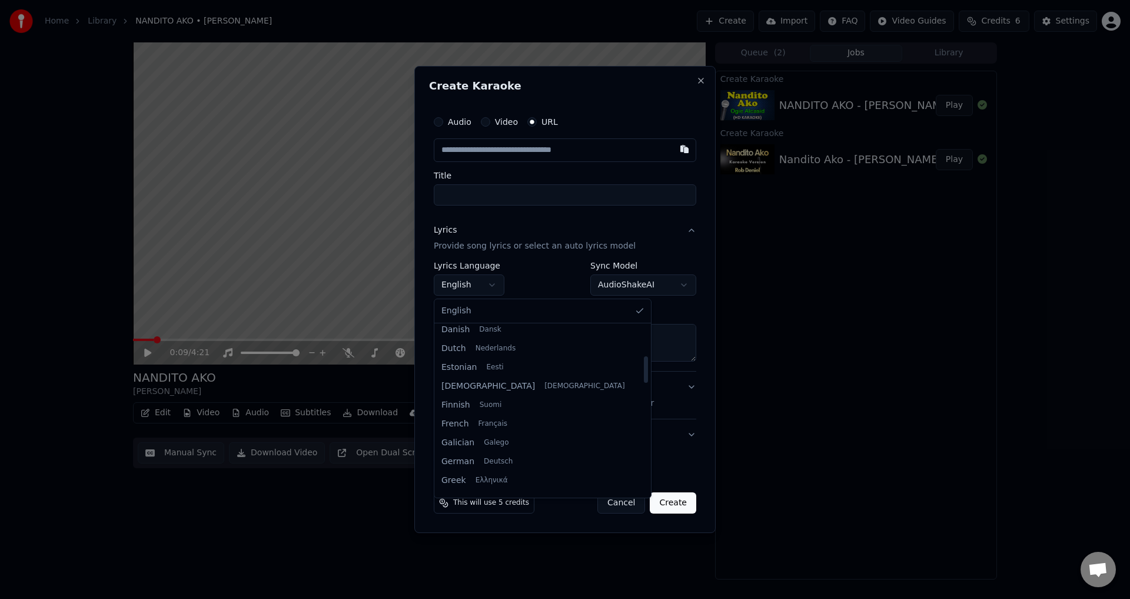
scroll to position [235, 0]
select select "**"
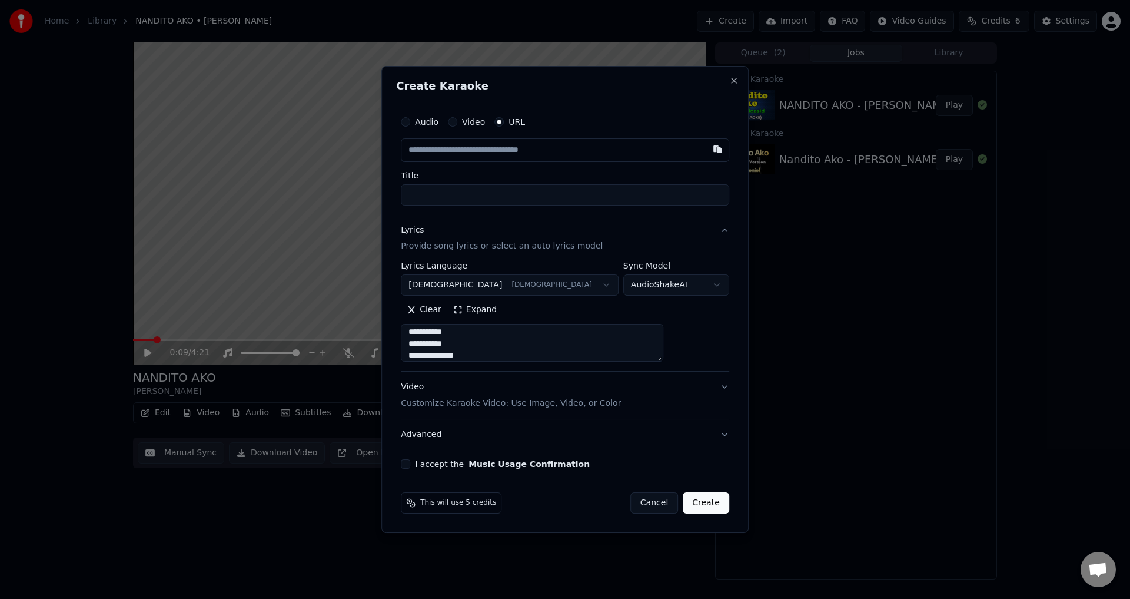
click at [491, 195] on input "Title" at bounding box center [565, 194] width 328 height 21
paste input "**********"
type input "**********"
click at [583, 151] on input "text" at bounding box center [565, 150] width 328 height 24
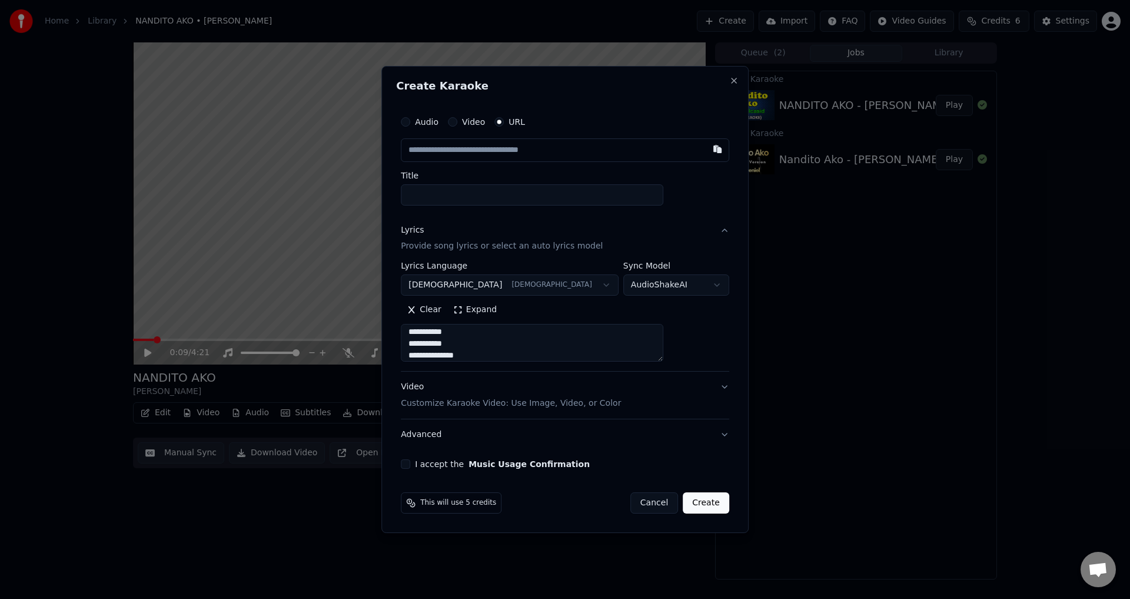
paste input "**********"
type input "**********"
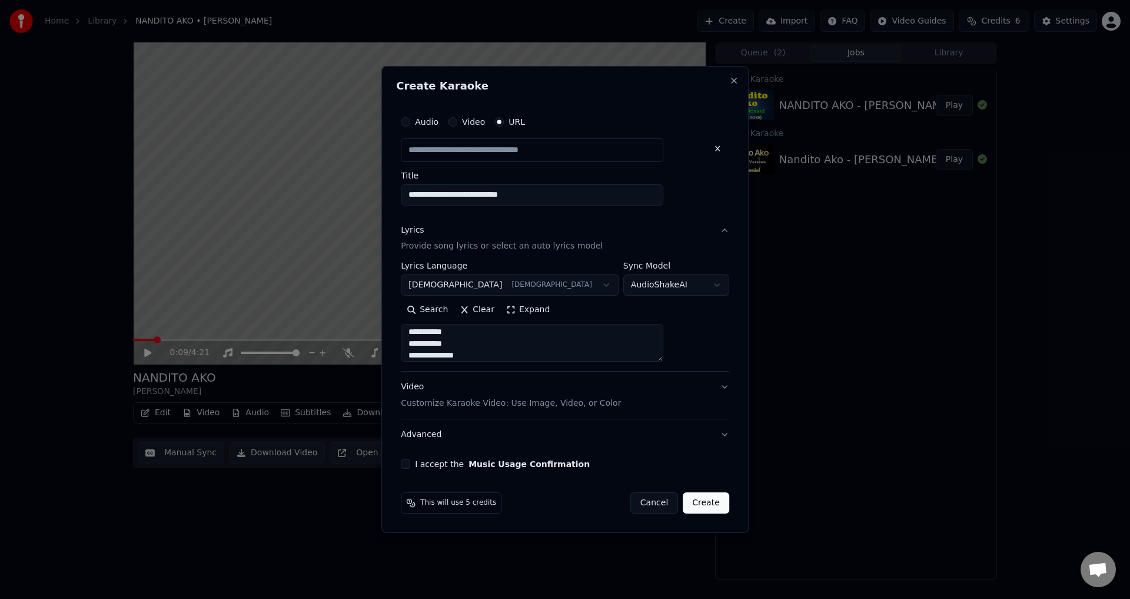
scroll to position [0, 0]
click at [550, 288] on div "**********" at bounding box center [565, 279] width 328 height 34
click at [689, 386] on button "Video Customize Karaoke Video: Use Image, Video, or Color" at bounding box center [565, 395] width 328 height 47
type input "**********"
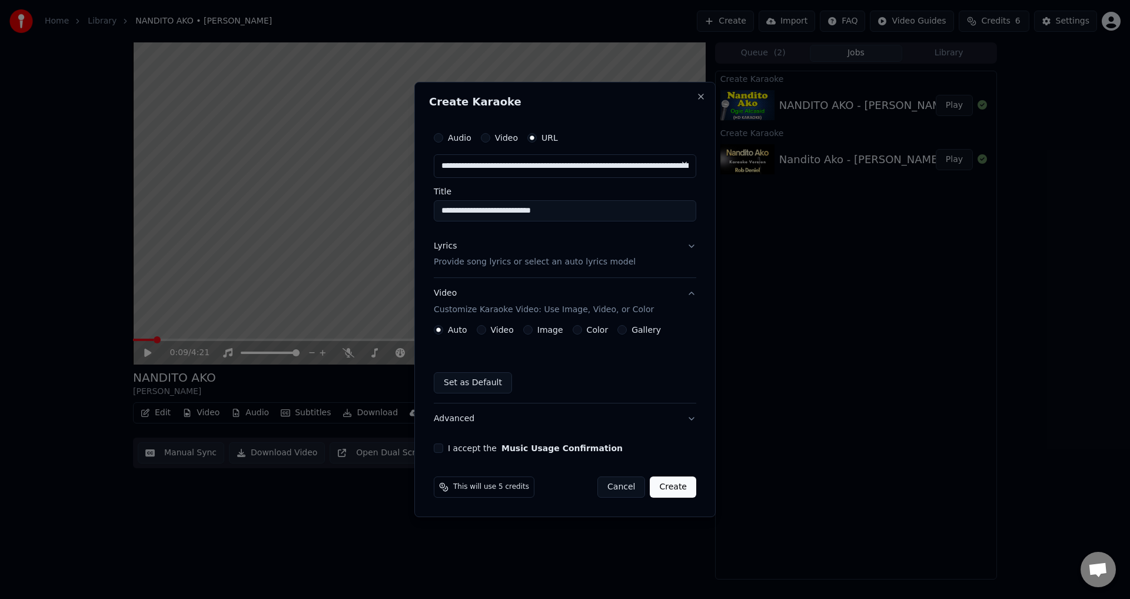
click at [617, 331] on button "Gallery" at bounding box center [621, 329] width 9 height 9
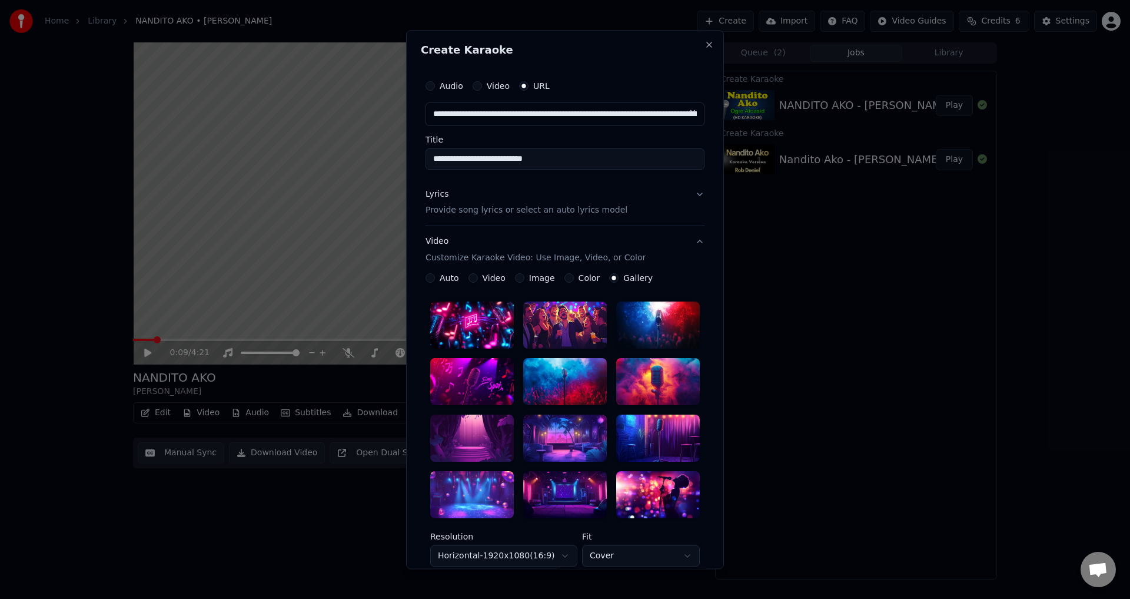
click at [589, 317] on div at bounding box center [565, 325] width 84 height 47
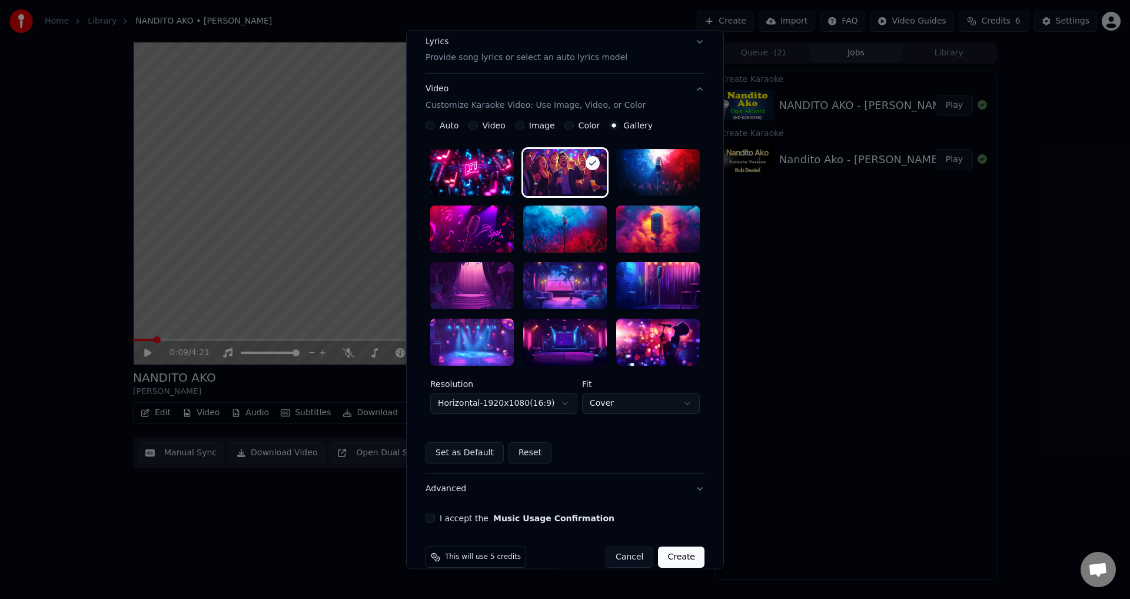
scroll to position [171, 0]
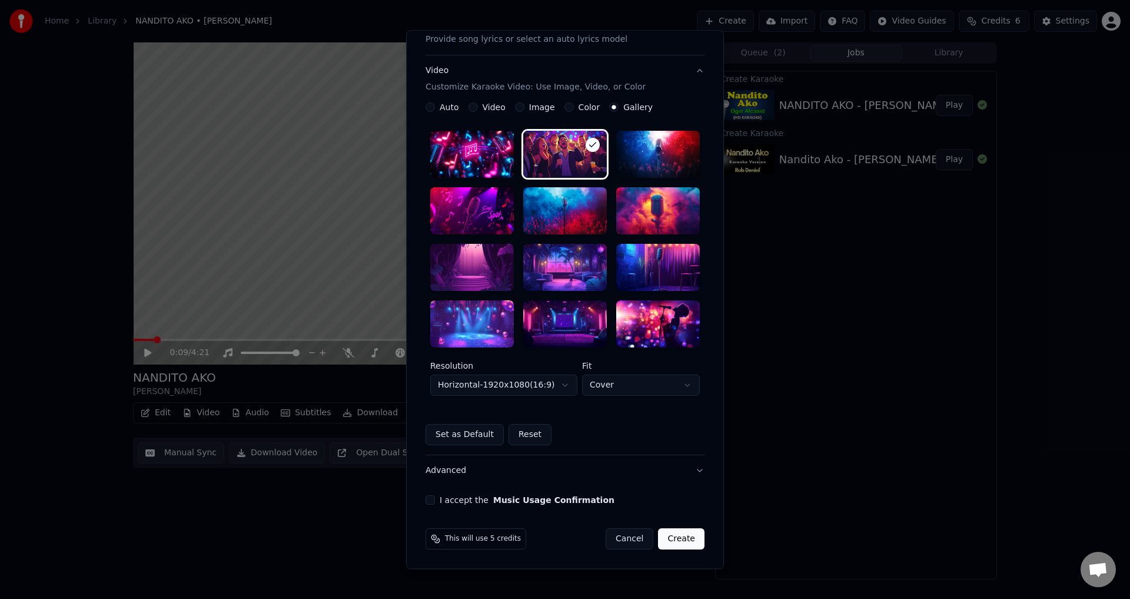
click at [427, 499] on button "I accept the Music Usage Confirmation" at bounding box center [430, 499] width 9 height 9
click at [677, 533] on button "Create" at bounding box center [681, 538] width 46 height 21
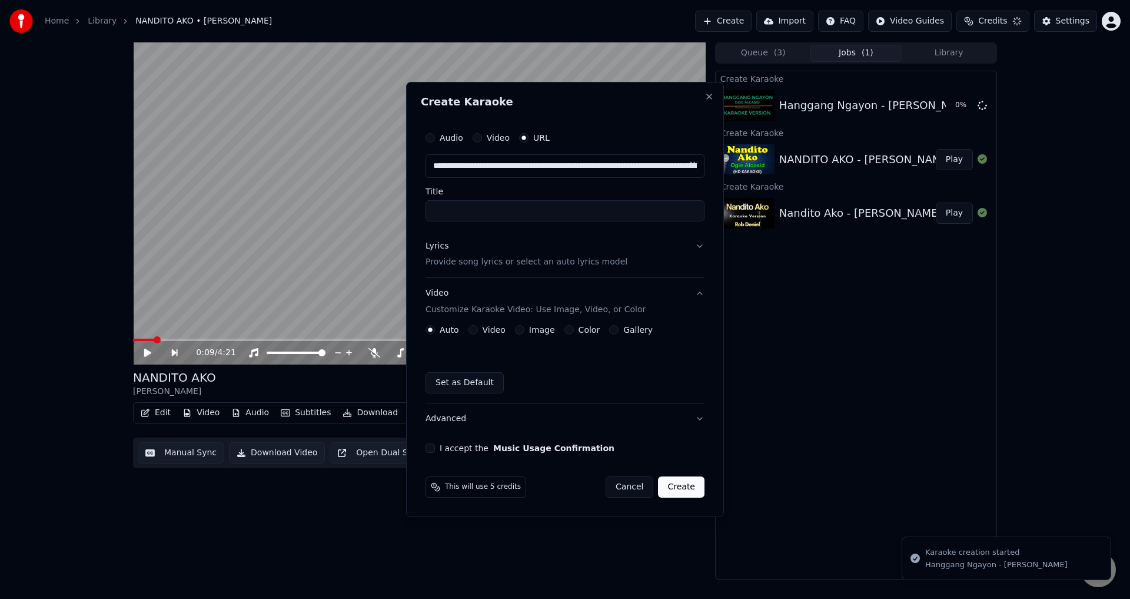
scroll to position [0, 0]
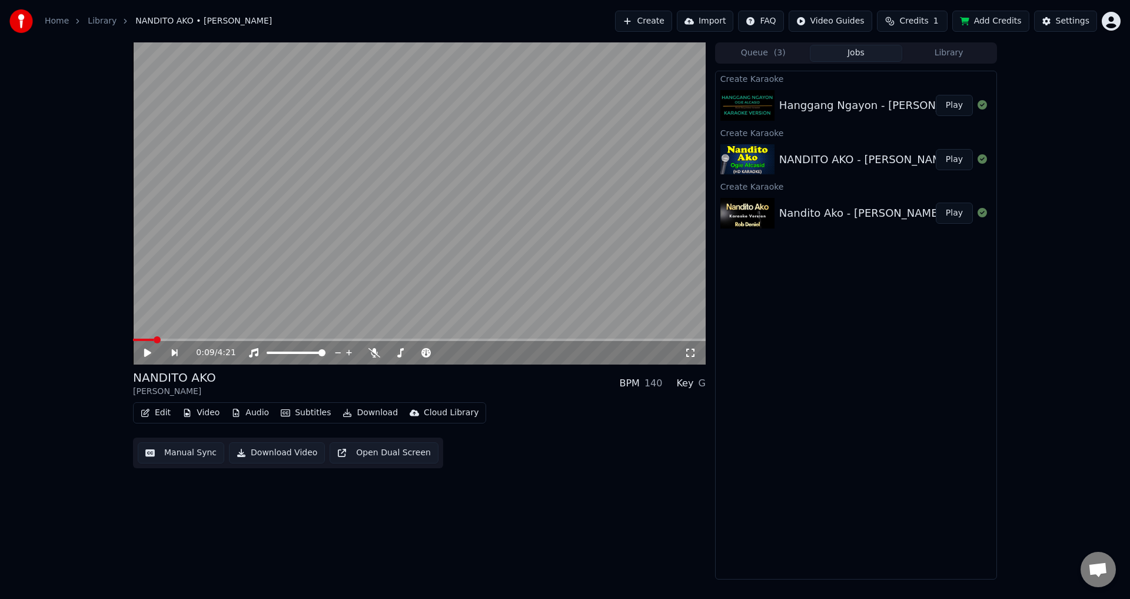
click at [956, 107] on button "Play" at bounding box center [954, 105] width 37 height 21
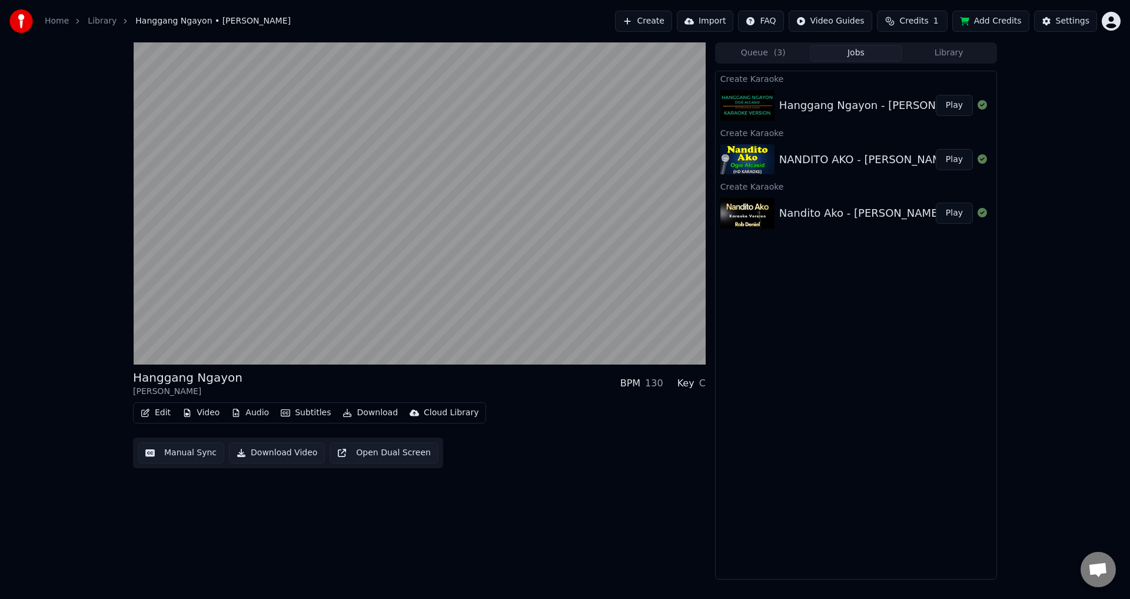
click at [278, 523] on div "Hanggang Ngayon [PERSON_NAME] BPM 130 Key C Edit Video Audio Subtitles Download…" at bounding box center [419, 310] width 573 height 537
click at [204, 452] on button "Manual Sync" at bounding box center [181, 452] width 87 height 21
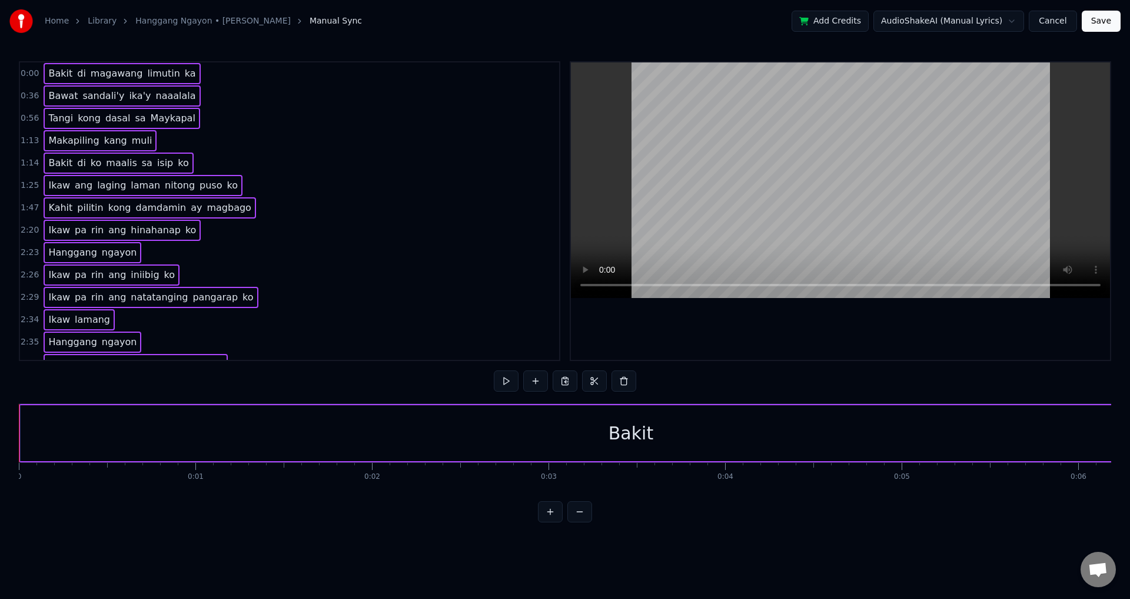
click at [463, 124] on div "0:56 [PERSON_NAME] sa Maykapal" at bounding box center [289, 118] width 539 height 22
click at [584, 522] on button at bounding box center [579, 511] width 25 height 21
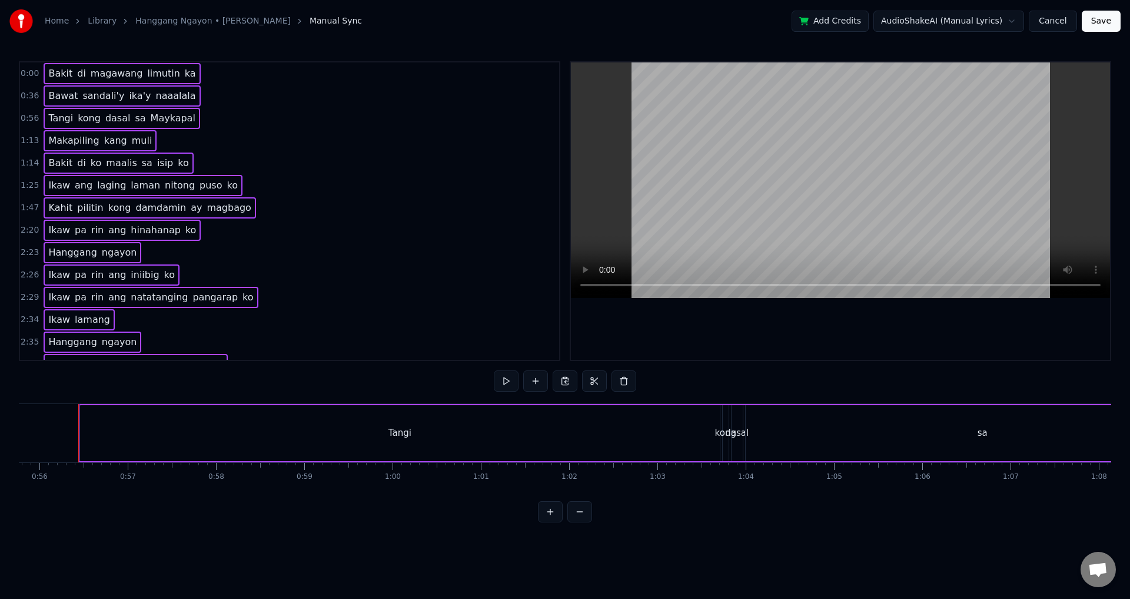
click at [584, 522] on button at bounding box center [579, 511] width 25 height 21
click at [407, 440] on div "Bakit" at bounding box center [224, 433] width 406 height 56
click at [26, 74] on span "0:00" at bounding box center [30, 74] width 18 height 12
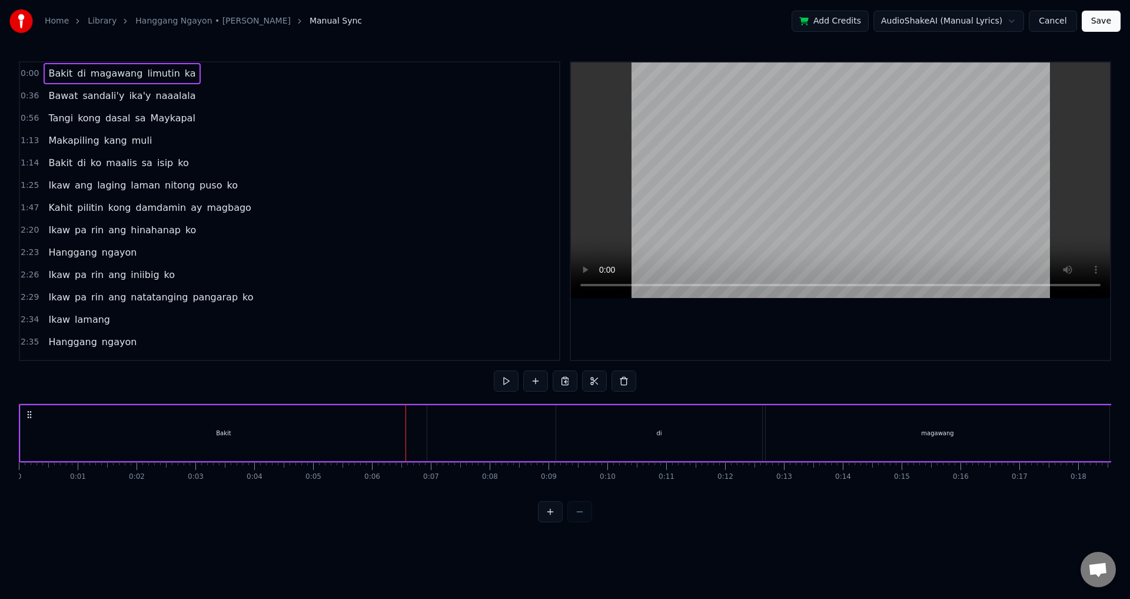
click at [26, 74] on span "0:00" at bounding box center [30, 74] width 18 height 12
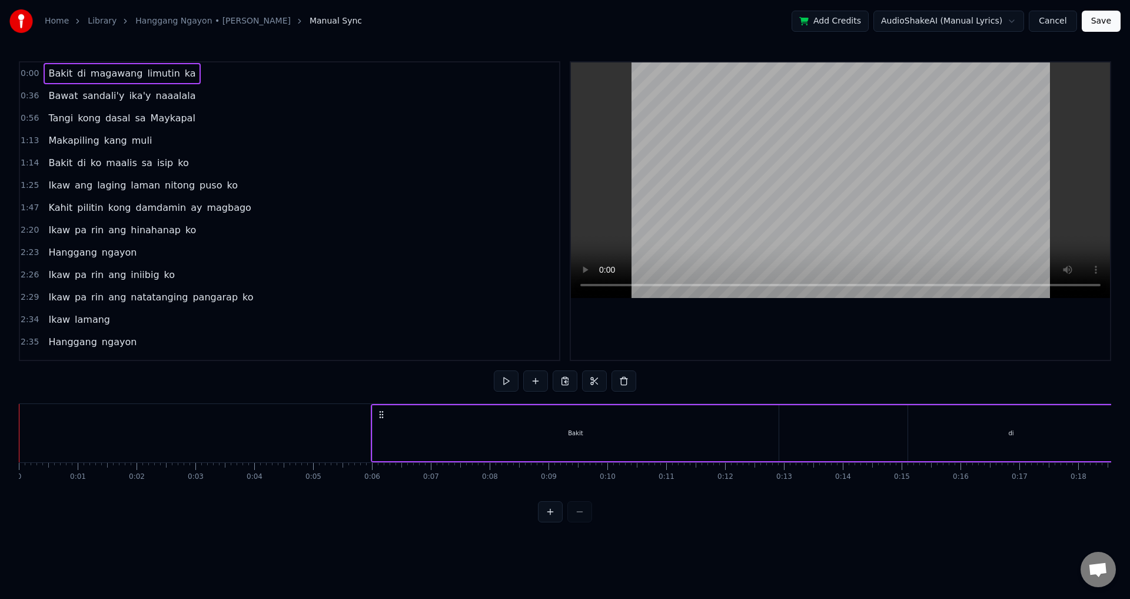
drag, startPoint x: 29, startPoint y: 415, endPoint x: 381, endPoint y: 418, distance: 352.0
click at [381, 418] on icon at bounding box center [381, 414] width 9 height 9
drag, startPoint x: 28, startPoint y: 413, endPoint x: 382, endPoint y: 433, distance: 354.3
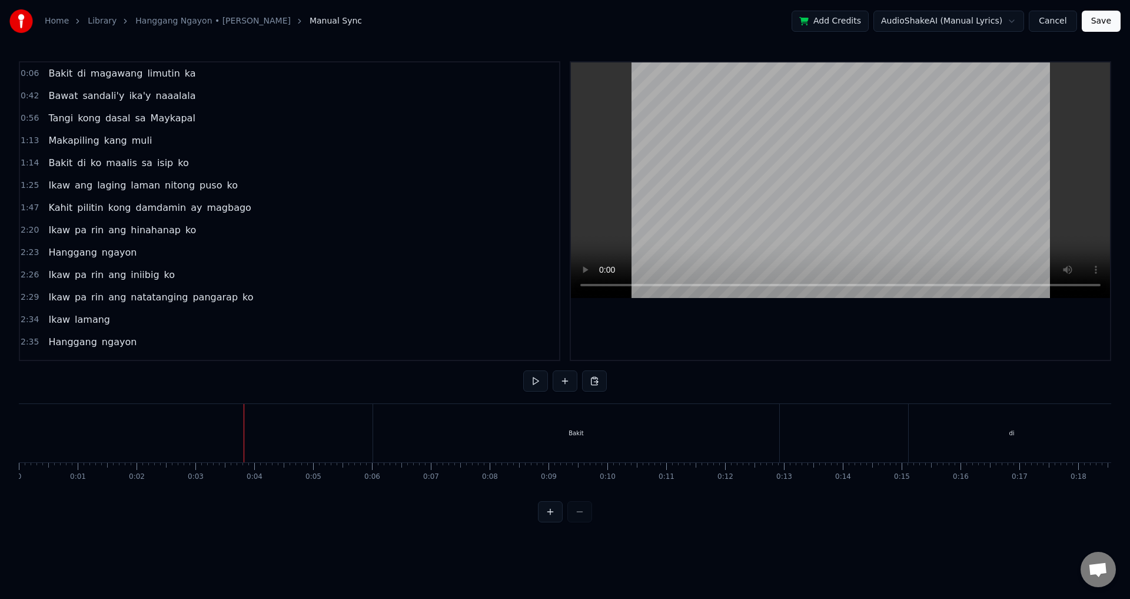
click at [477, 444] on div "Bakit" at bounding box center [576, 433] width 406 height 58
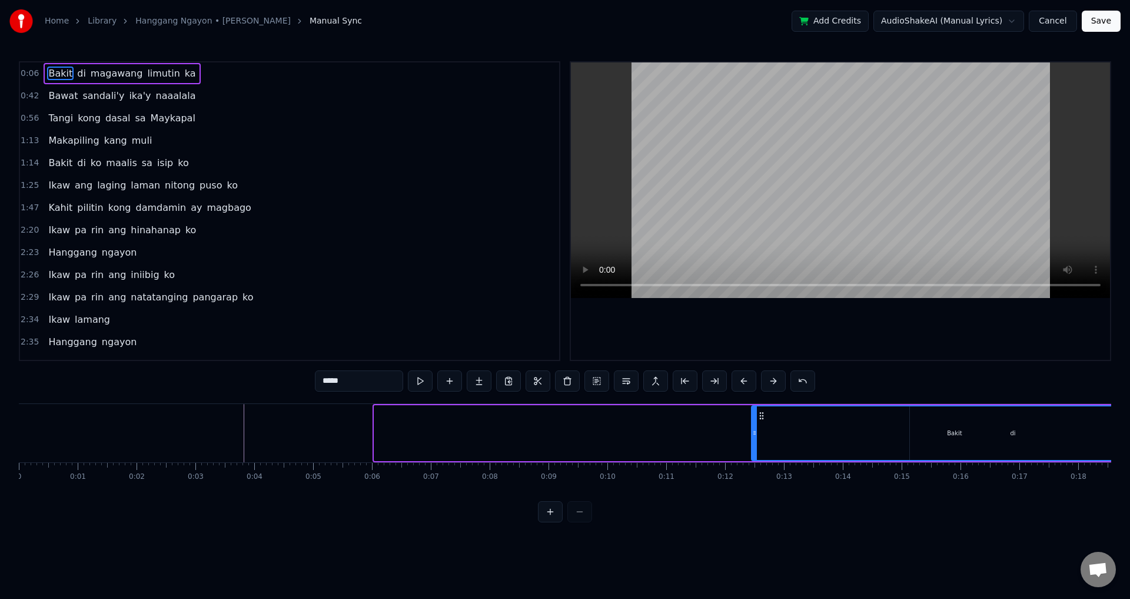
drag, startPoint x: 385, startPoint y: 415, endPoint x: 762, endPoint y: 449, distance: 378.8
click at [762, 449] on div "Bakit" at bounding box center [954, 433] width 405 height 54
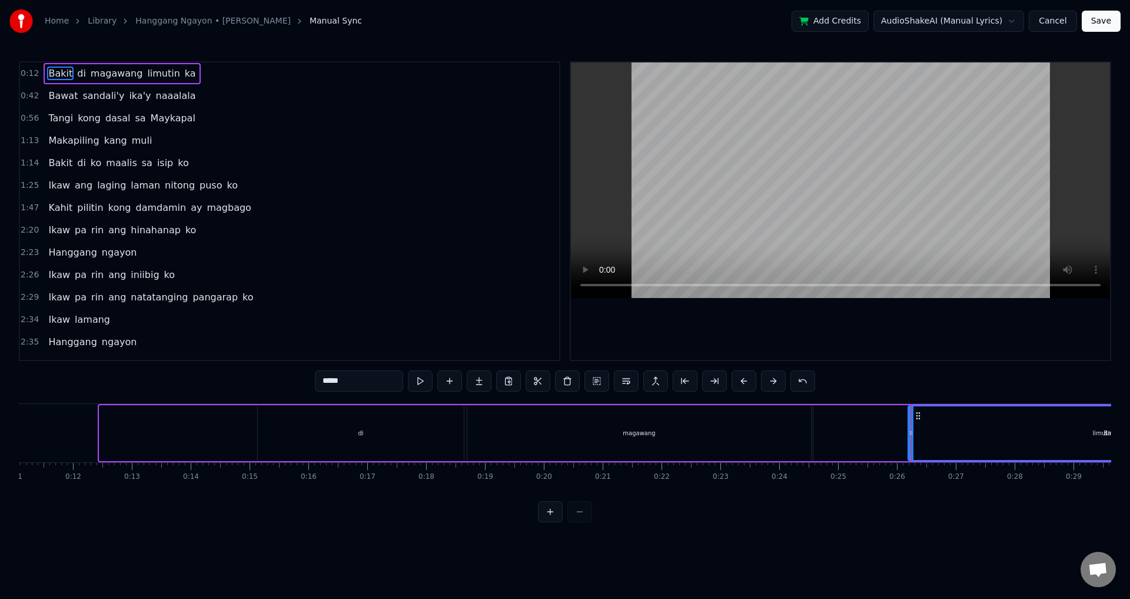
scroll to position [0, 654]
drag, startPoint x: 760, startPoint y: 416, endPoint x: 903, endPoint y: 485, distance: 159.0
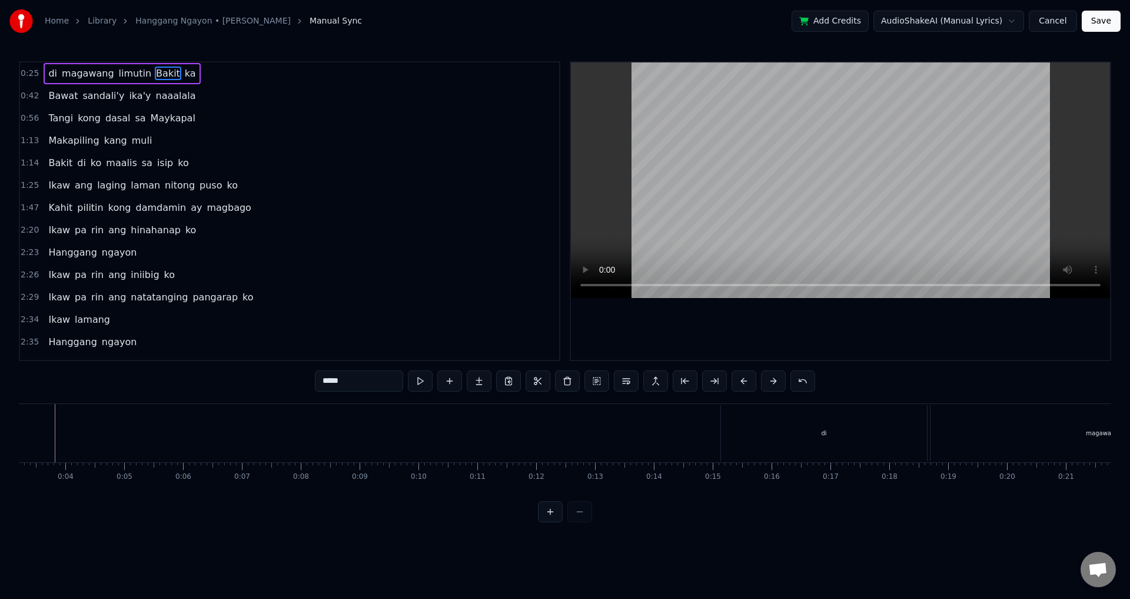
scroll to position [0, 0]
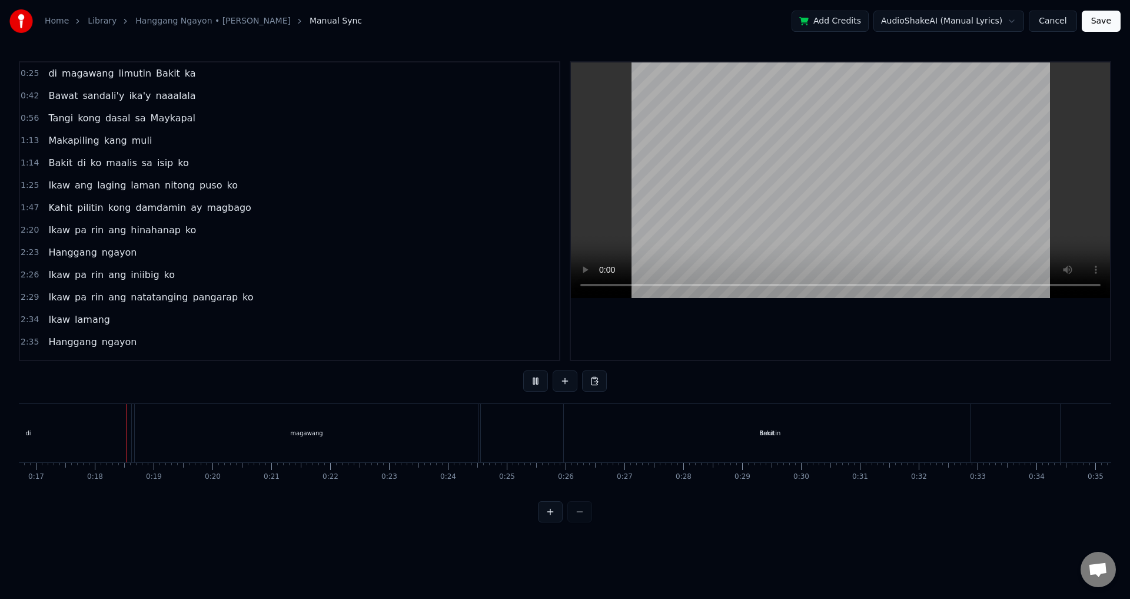
scroll to position [0, 985]
click at [584, 521] on div at bounding box center [565, 511] width 54 height 21
click at [1005, 21] on html "Home Library [GEOGRAPHIC_DATA] • [PERSON_NAME] Manual Sync Add Credits AudioSha…" at bounding box center [565, 270] width 1130 height 541
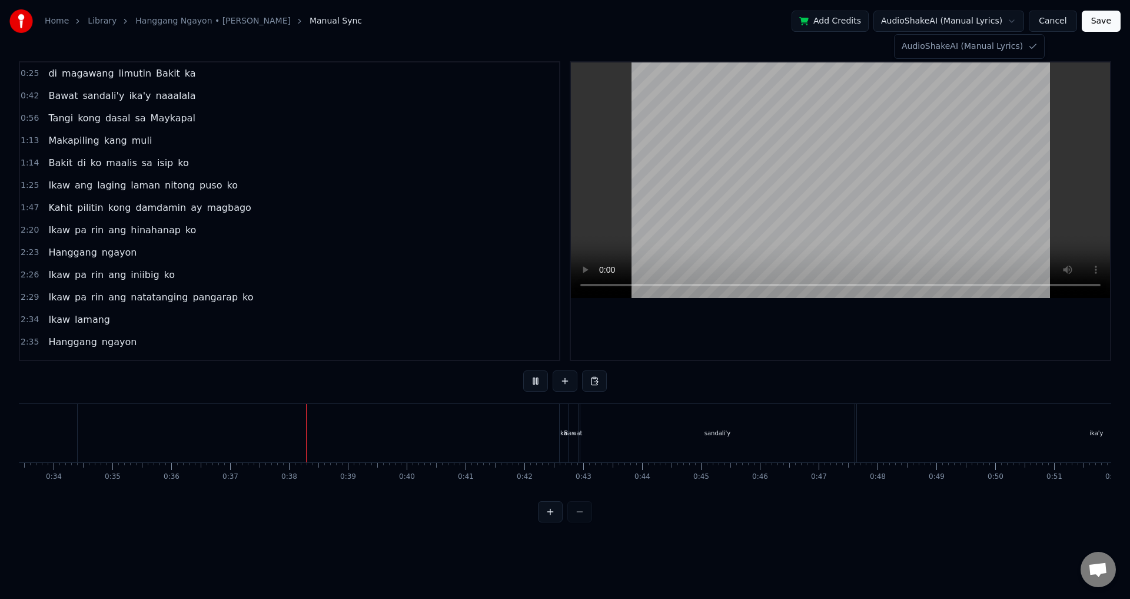
click at [1067, 25] on html "Home Library [GEOGRAPHIC_DATA] • [PERSON_NAME] Manual Sync Add Credits AudioSha…" at bounding box center [565, 270] width 1130 height 541
click at [1065, 25] on button "Cancel" at bounding box center [1053, 21] width 48 height 21
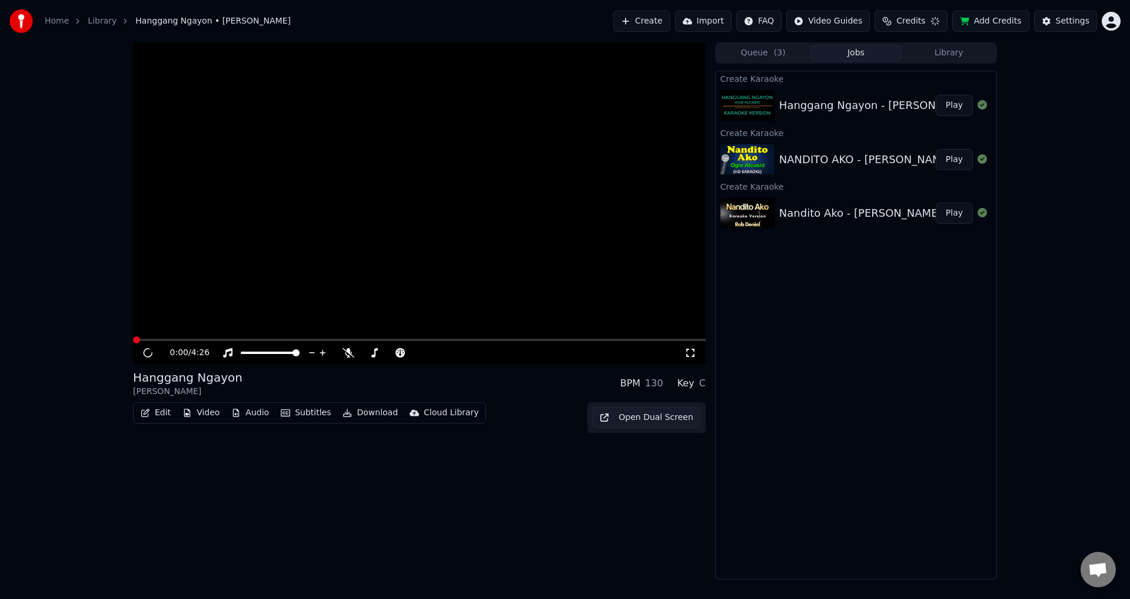
click at [1059, 21] on div "Settings" at bounding box center [1073, 21] width 34 height 12
